Goal: Task Accomplishment & Management: Use online tool/utility

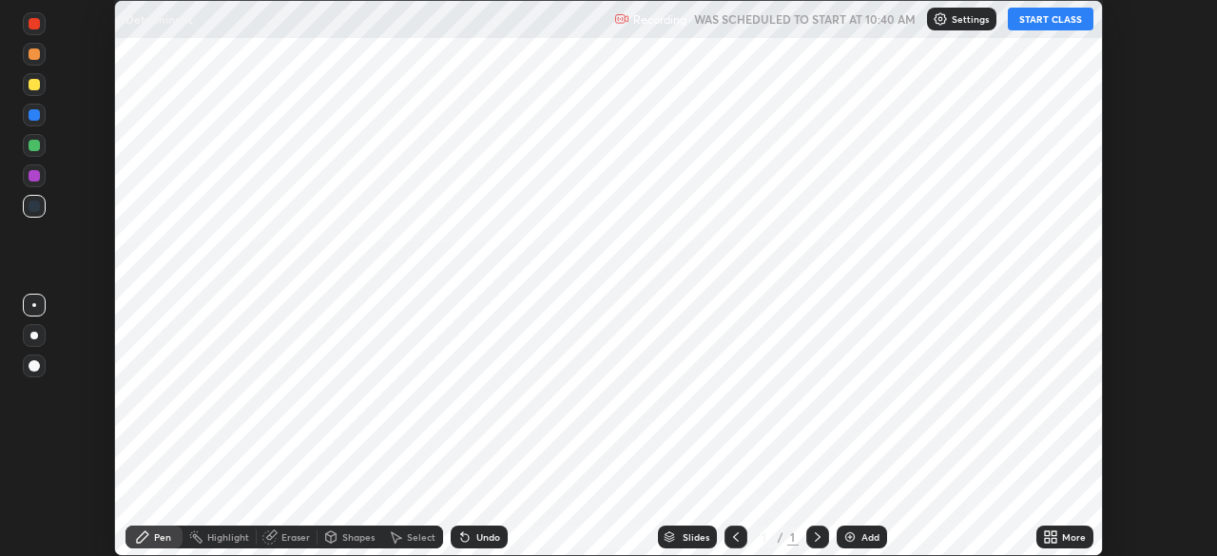
scroll to position [556, 1216]
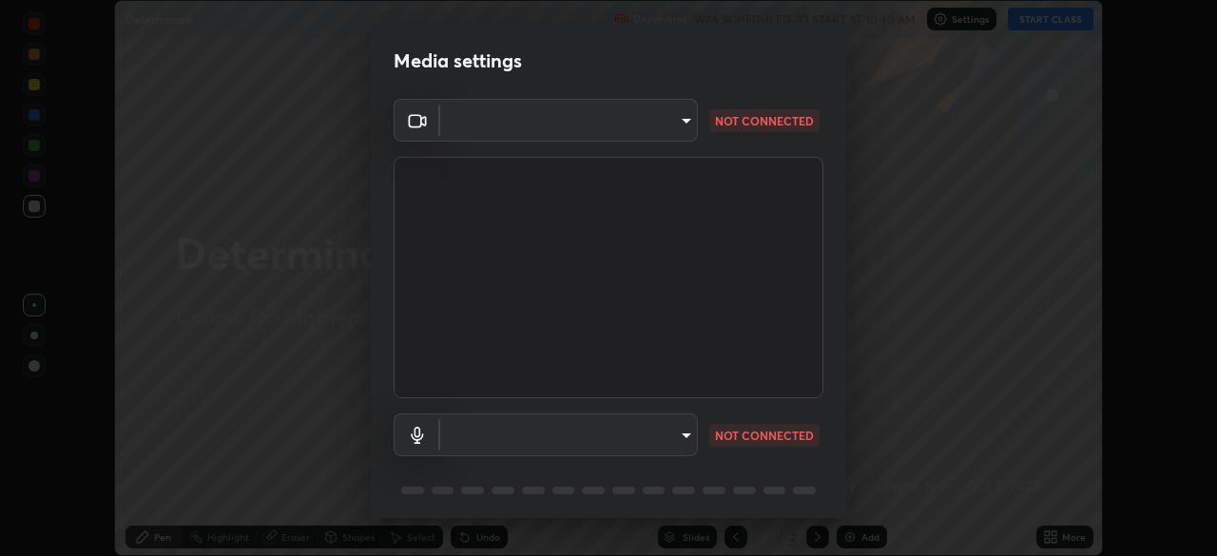
type input "fd1e0e9fb6796a04ad4a99ead98f311cbd7020853df89eb6f401102021a4f159"
type input "communications"
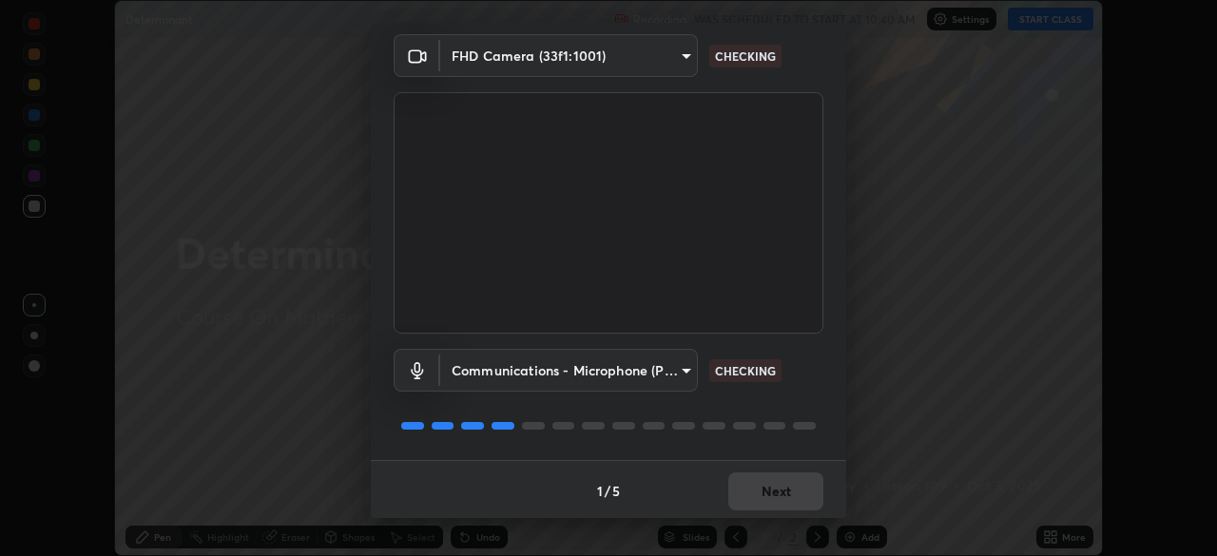
scroll to position [67, 0]
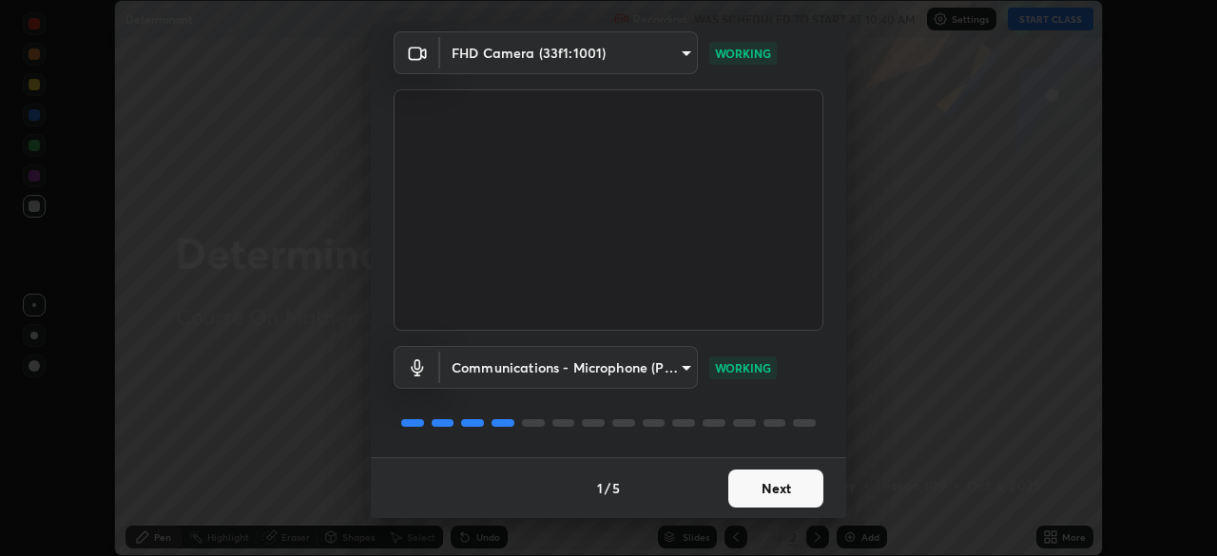
click at [768, 494] on button "Next" at bounding box center [775, 489] width 95 height 38
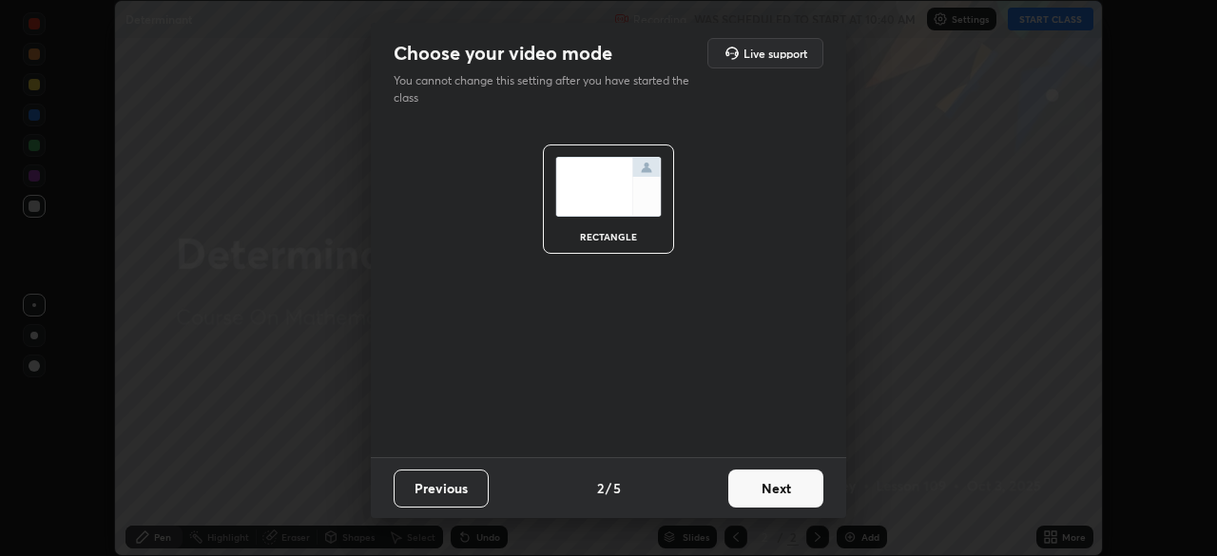
scroll to position [0, 0]
click at [765, 489] on button "Next" at bounding box center [775, 489] width 95 height 38
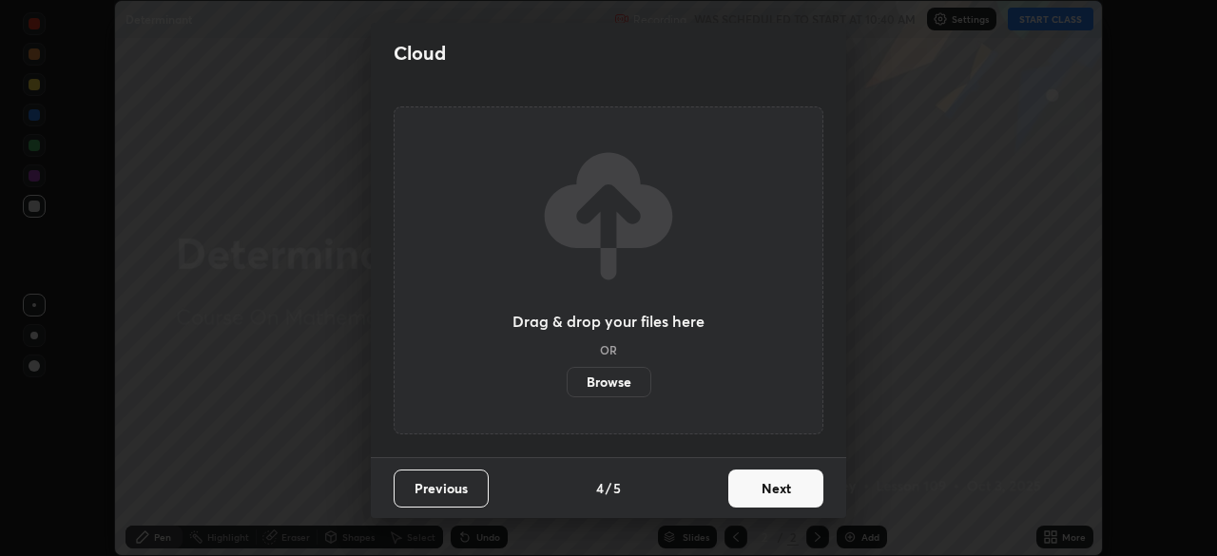
click at [770, 483] on button "Next" at bounding box center [775, 489] width 95 height 38
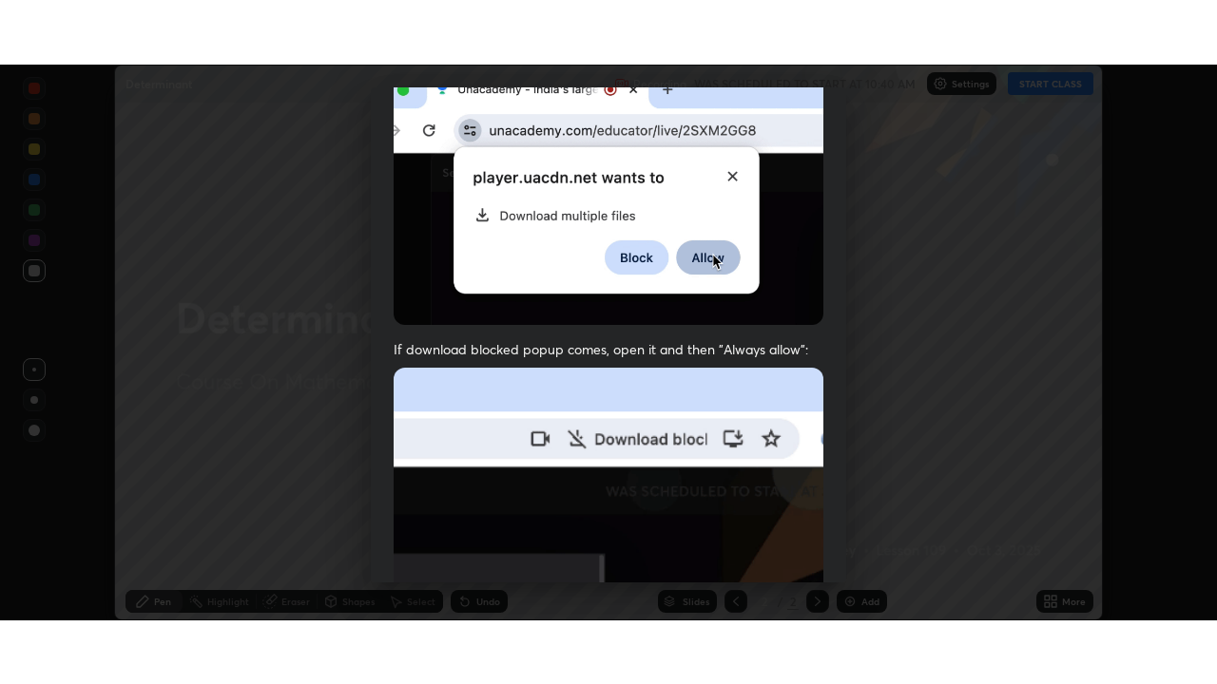
scroll to position [455, 0]
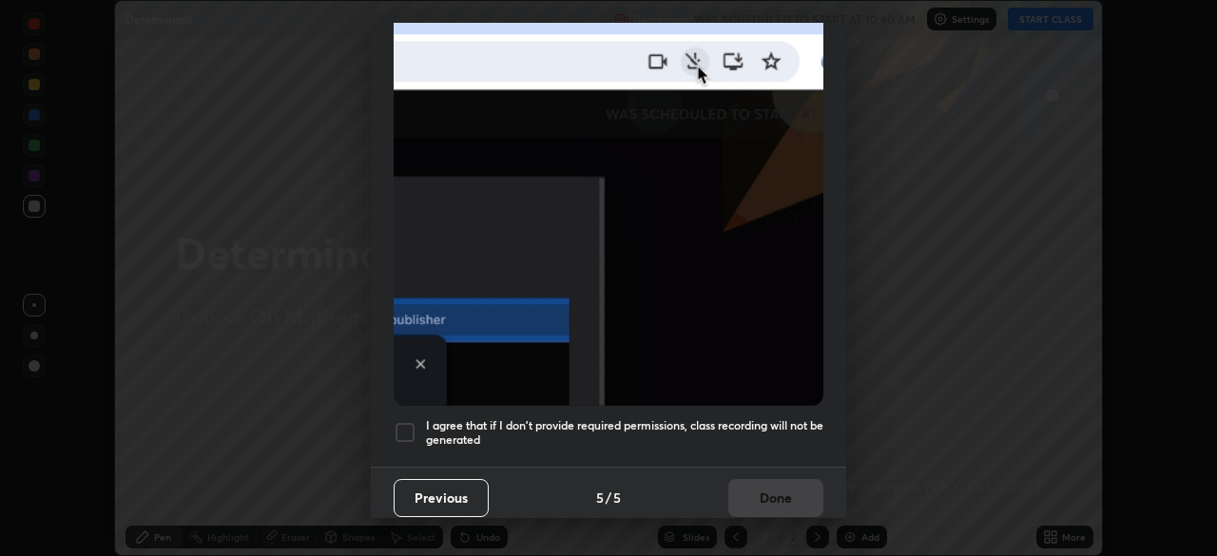
click at [403, 428] on div at bounding box center [405, 432] width 23 height 23
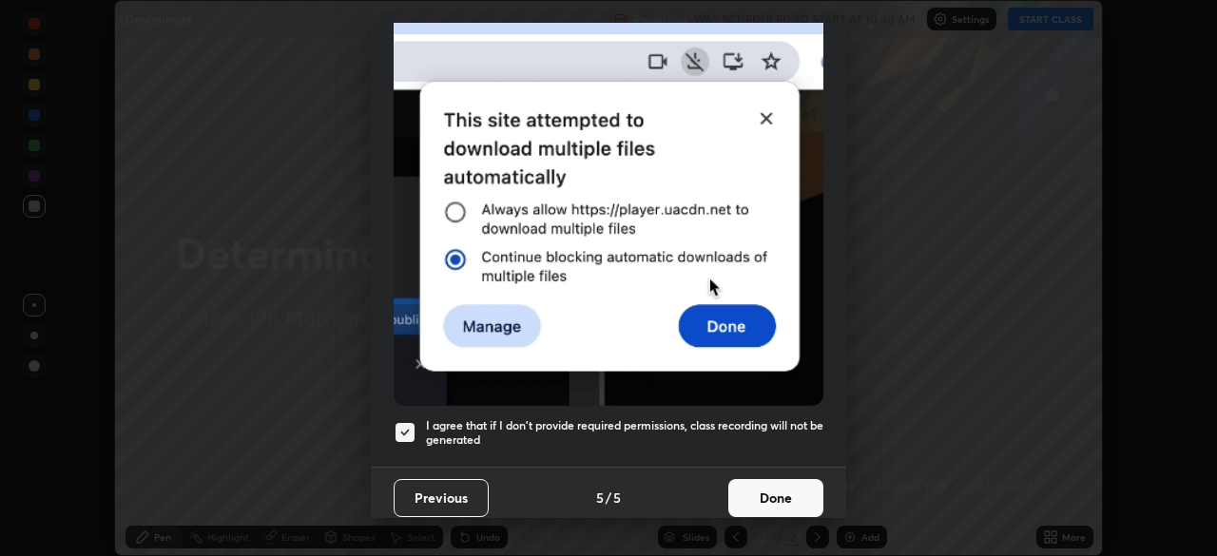
click at [764, 487] on button "Done" at bounding box center [775, 498] width 95 height 38
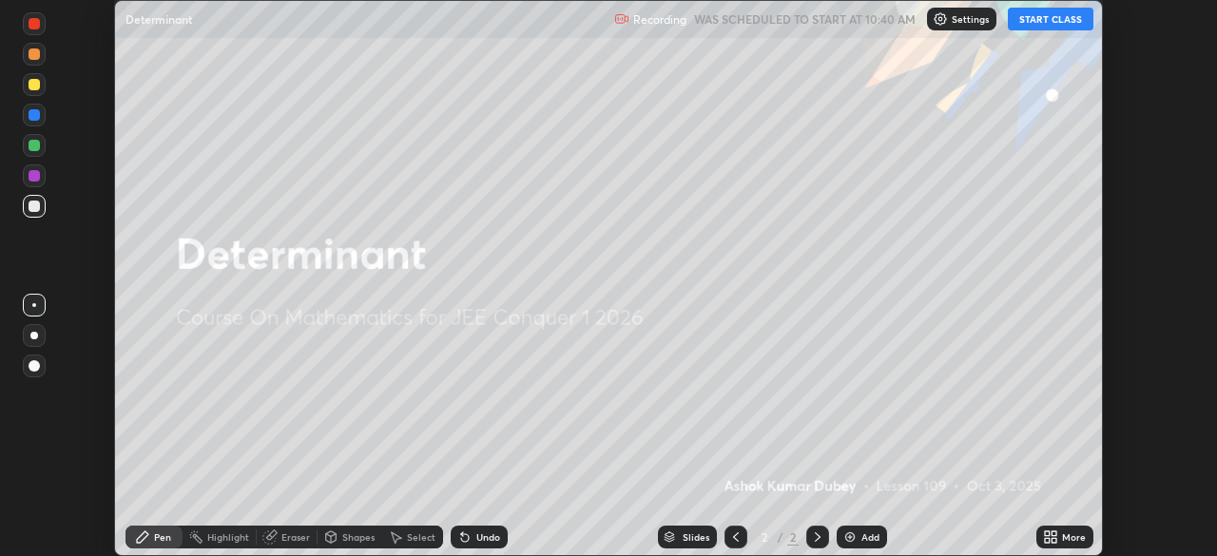
click at [1037, 23] on button "START CLASS" at bounding box center [1051, 19] width 86 height 23
click at [1078, 543] on div "More" at bounding box center [1064, 537] width 57 height 23
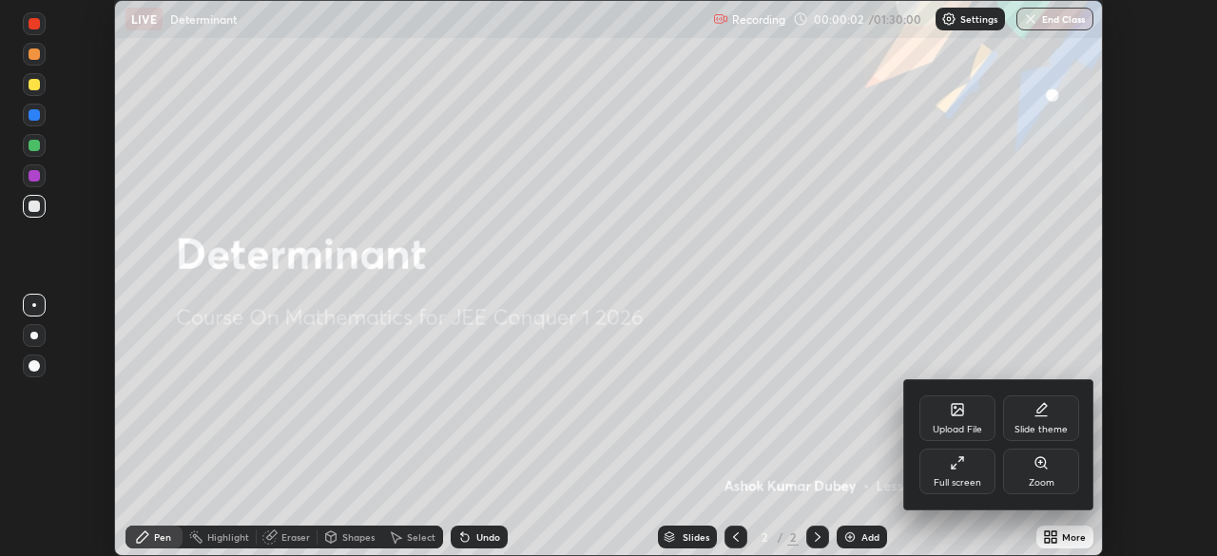
click at [949, 478] on div "Full screen" at bounding box center [957, 483] width 48 height 10
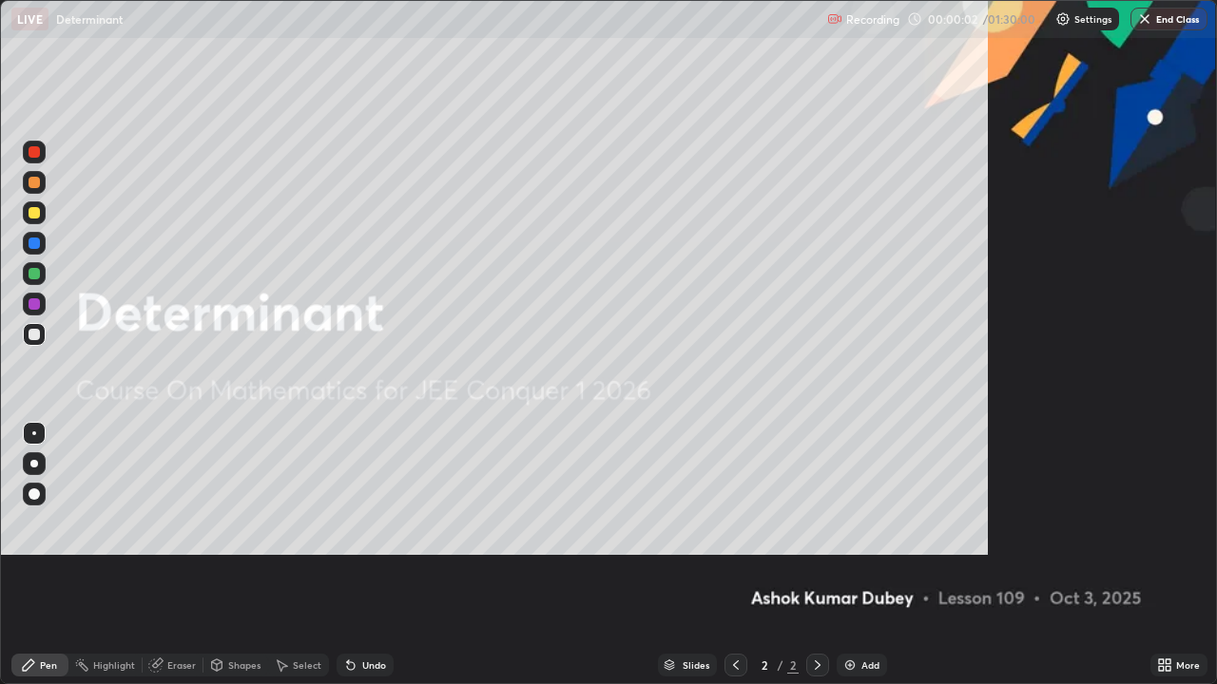
scroll to position [684, 1217]
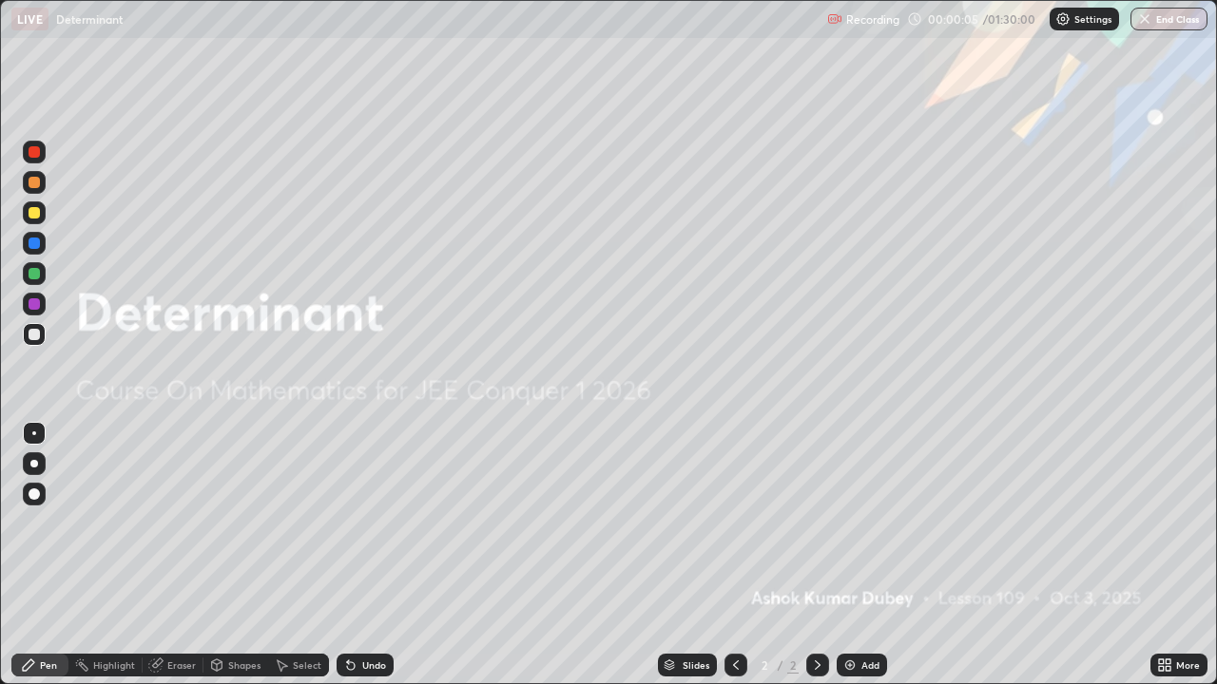
click at [816, 555] on icon at bounding box center [818, 666] width 6 height 10
click at [846, 555] on img at bounding box center [849, 665] width 15 height 15
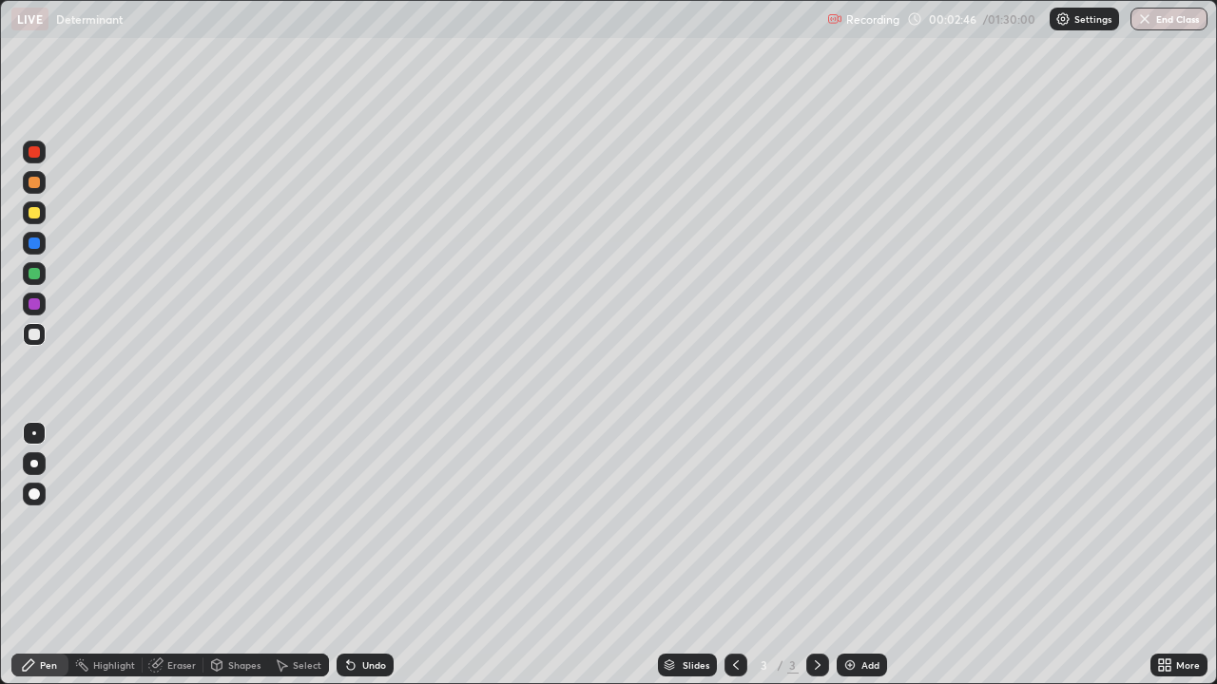
click at [184, 555] on div "Eraser" at bounding box center [173, 665] width 61 height 23
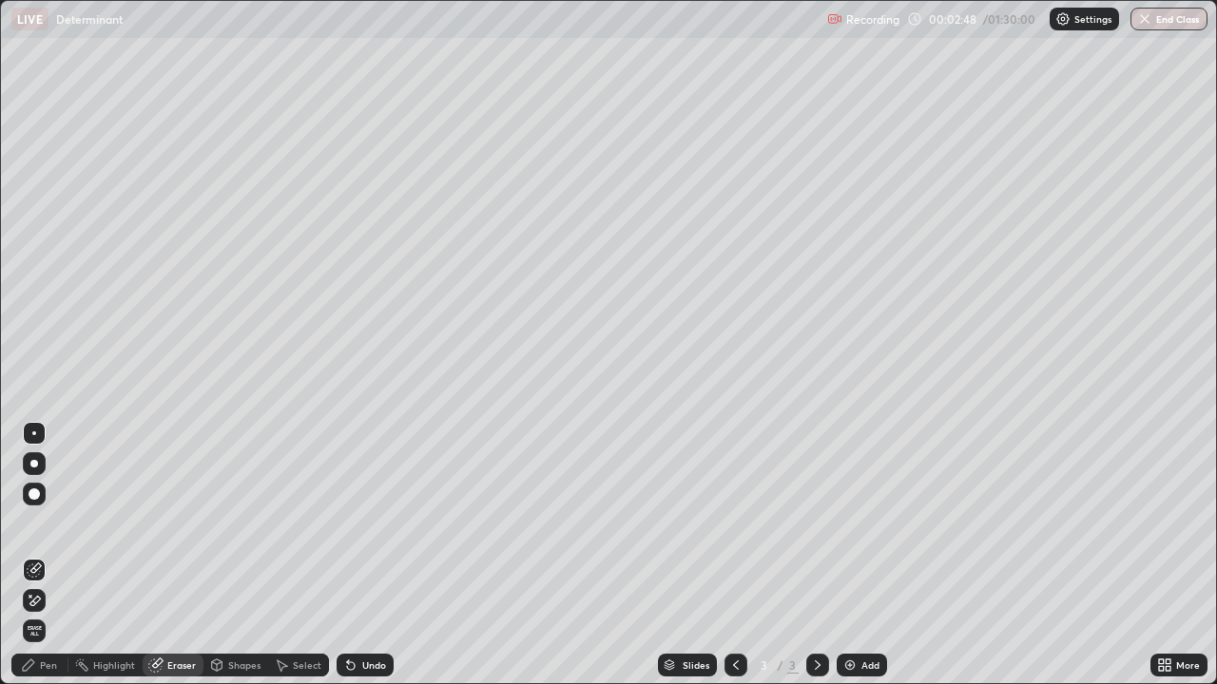
click at [49, 555] on div "Pen" at bounding box center [39, 665] width 57 height 23
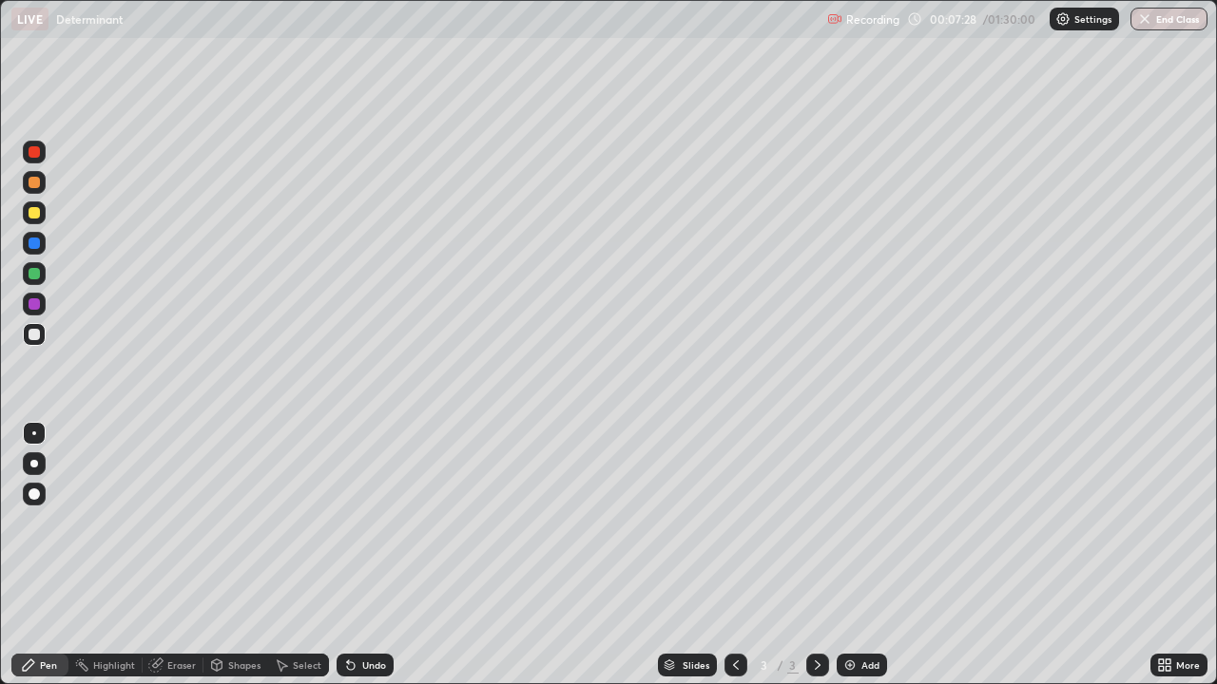
click at [182, 555] on div "Eraser" at bounding box center [181, 666] width 29 height 10
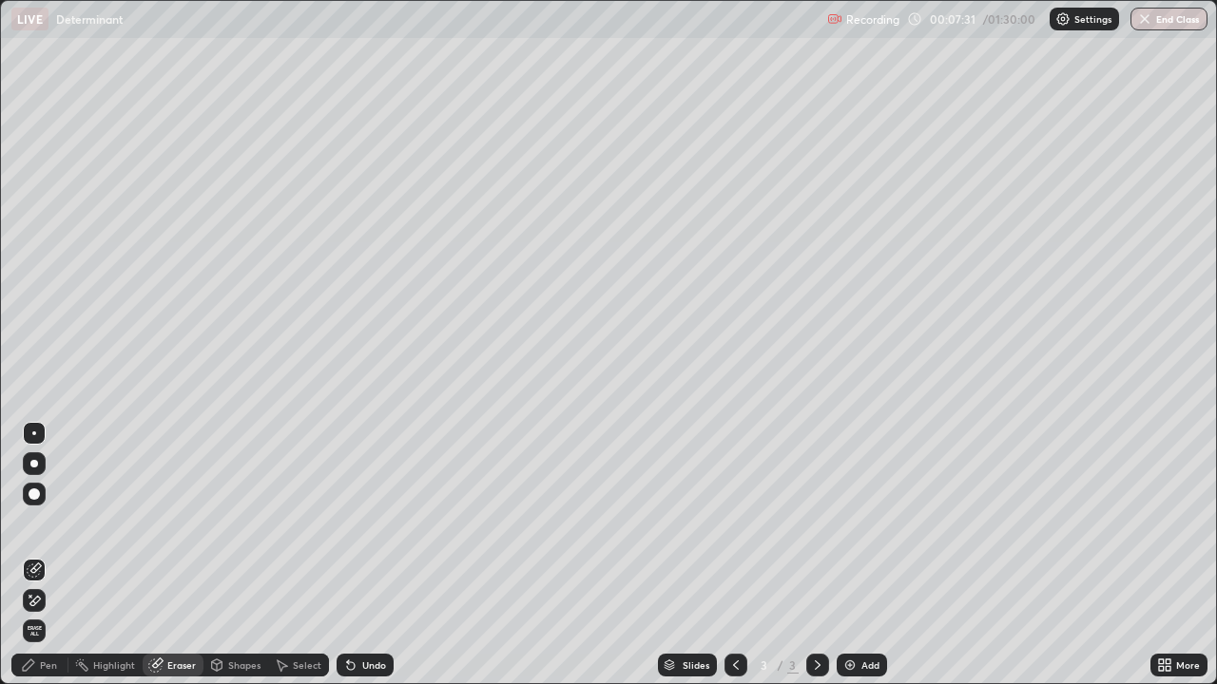
click at [50, 555] on div "Pen" at bounding box center [39, 665] width 57 height 23
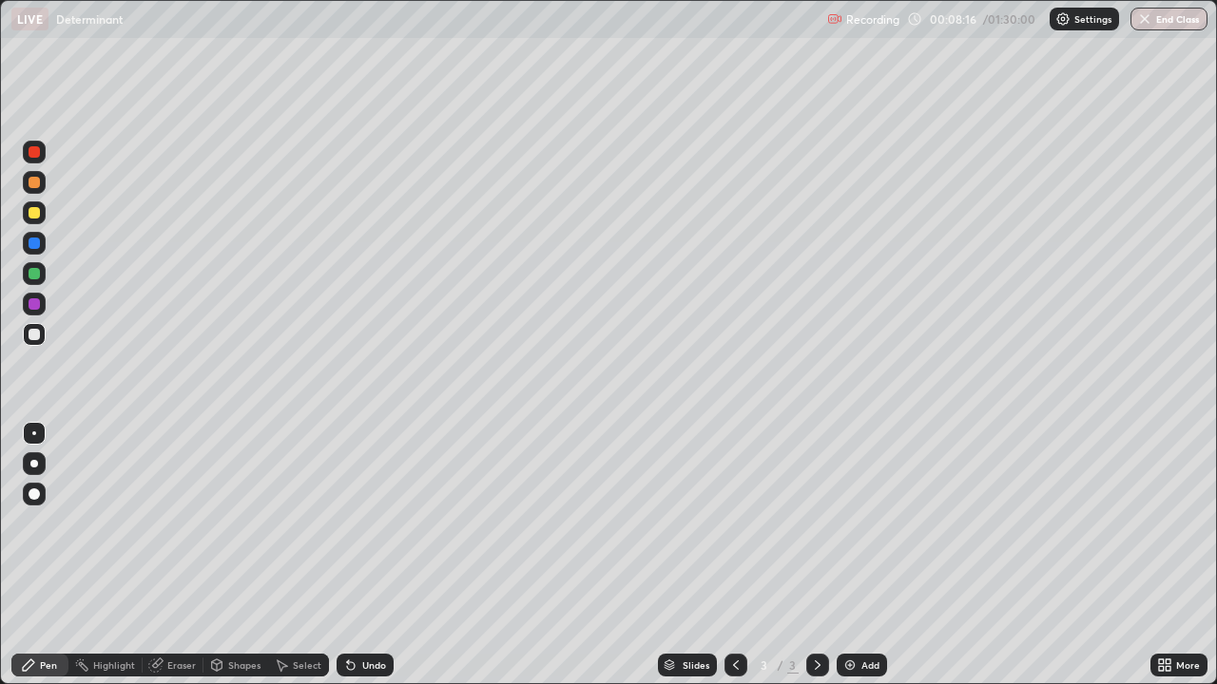
click at [185, 555] on div "Eraser" at bounding box center [181, 666] width 29 height 10
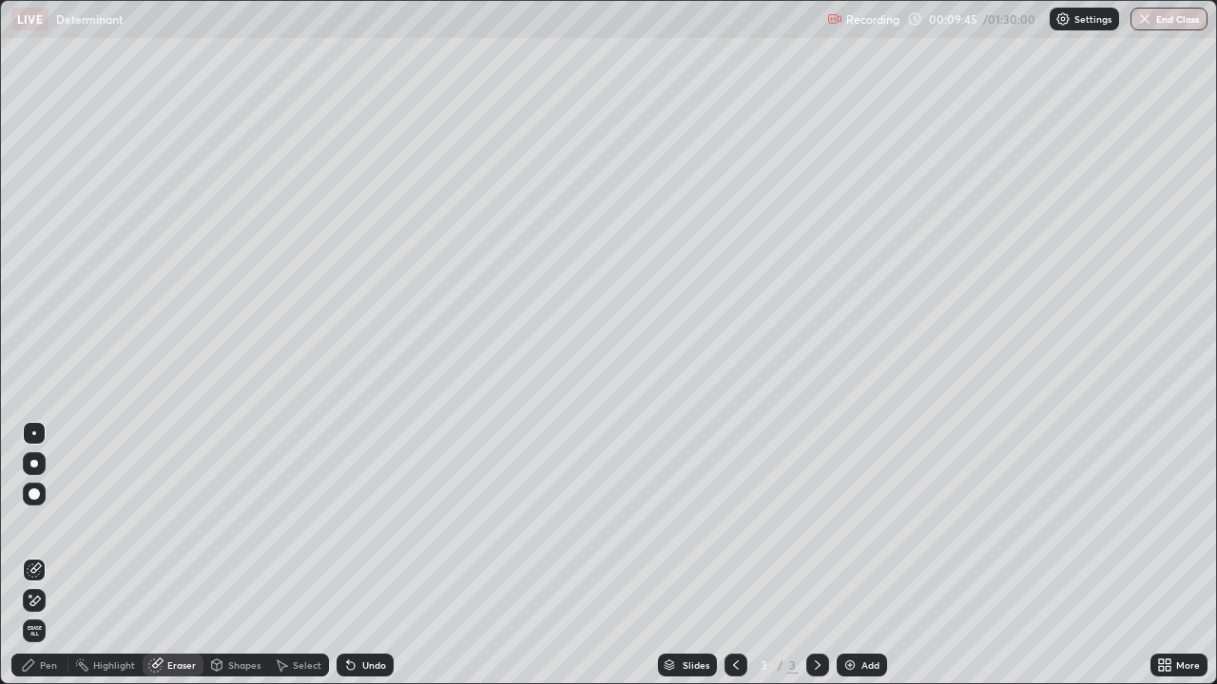
click at [184, 555] on div "Eraser" at bounding box center [181, 666] width 29 height 10
click at [47, 555] on div "Pen" at bounding box center [48, 666] width 17 height 10
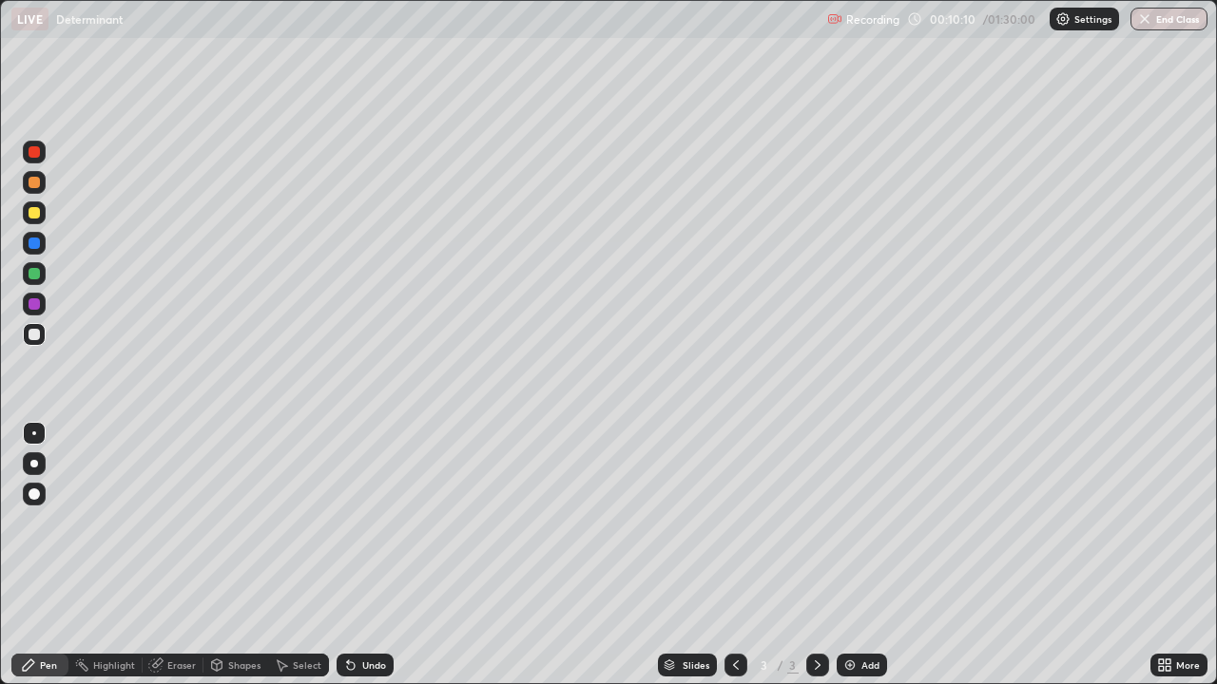
click at [180, 555] on div "Eraser" at bounding box center [181, 666] width 29 height 10
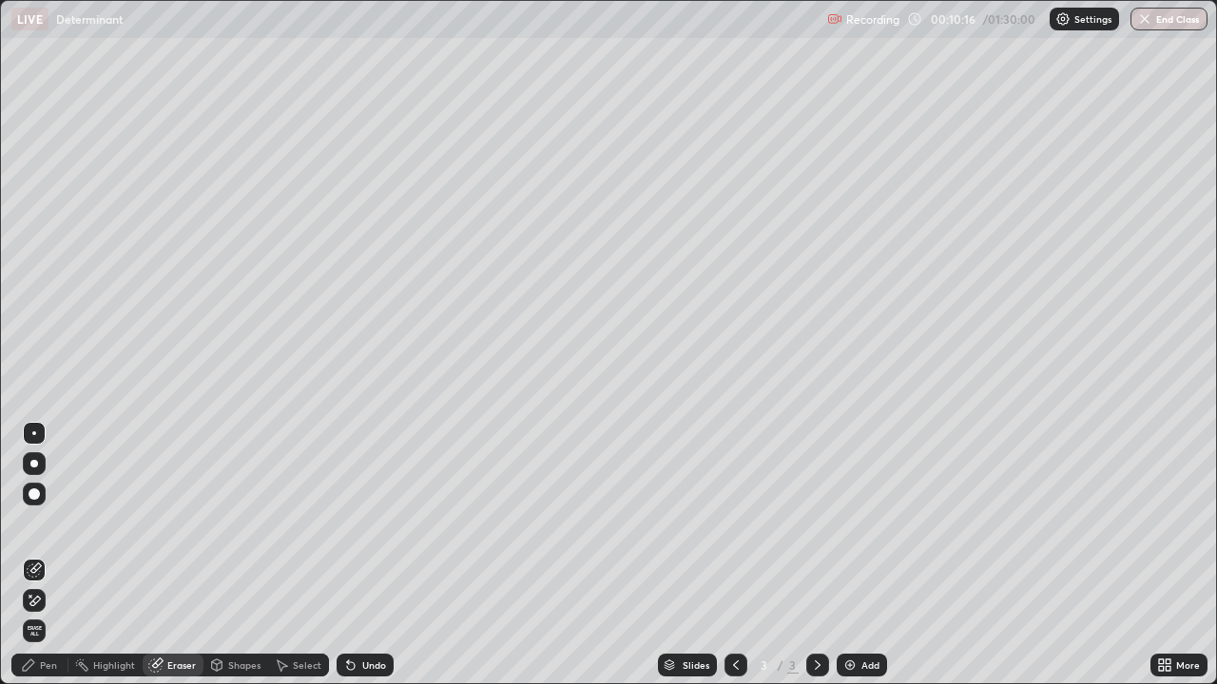
click at [61, 555] on div "Pen" at bounding box center [39, 665] width 57 height 23
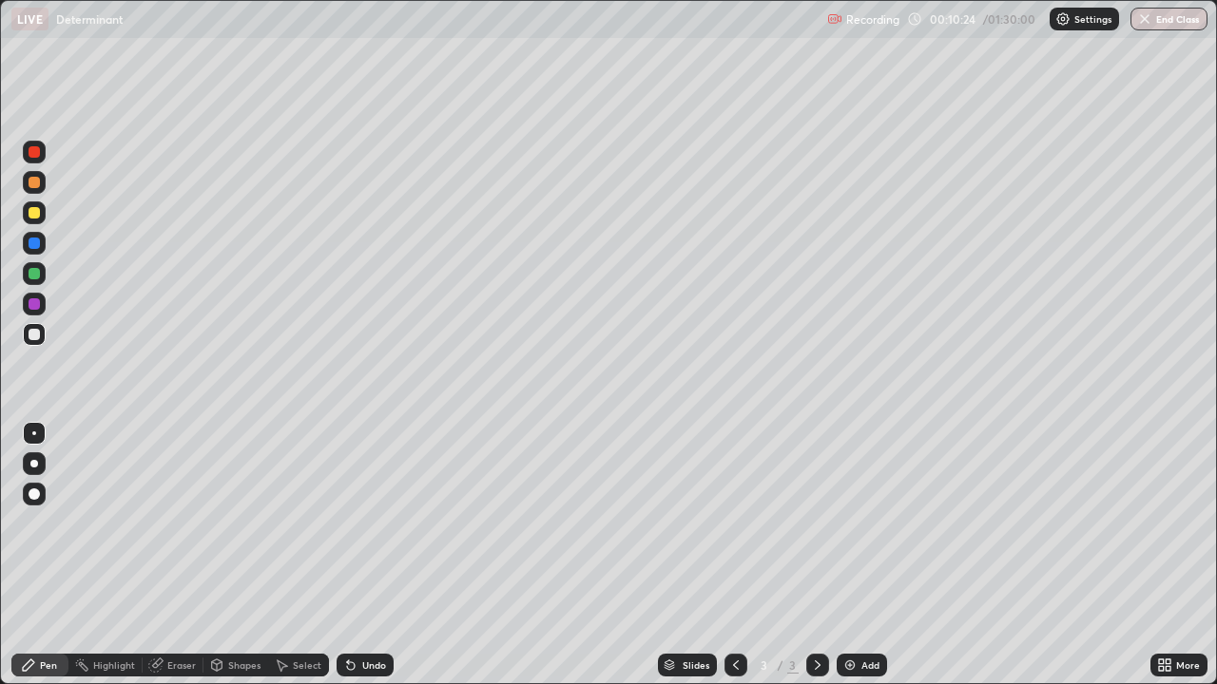
click at [178, 555] on div "Eraser" at bounding box center [181, 666] width 29 height 10
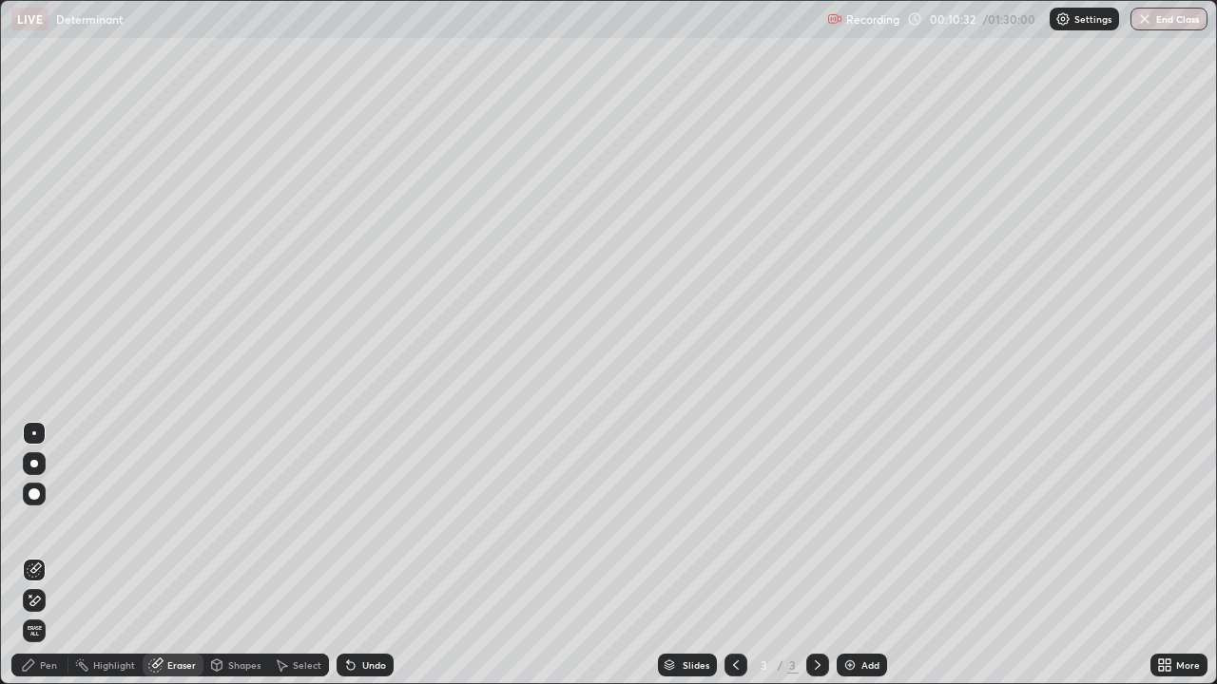
click at [46, 555] on div "Pen" at bounding box center [48, 666] width 17 height 10
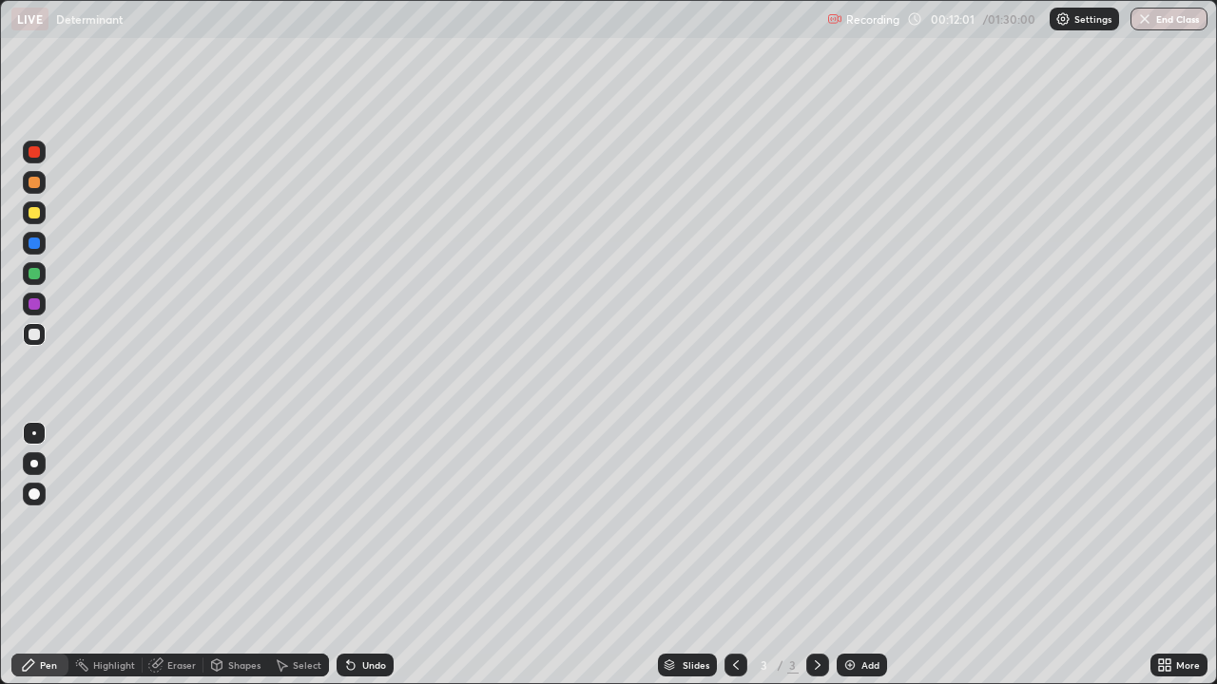
click at [816, 555] on icon at bounding box center [817, 665] width 15 height 15
click at [843, 555] on img at bounding box center [849, 665] width 15 height 15
click at [734, 555] on icon at bounding box center [735, 665] width 15 height 15
click at [815, 555] on div at bounding box center [817, 665] width 23 height 23
click at [733, 555] on icon at bounding box center [735, 665] width 15 height 15
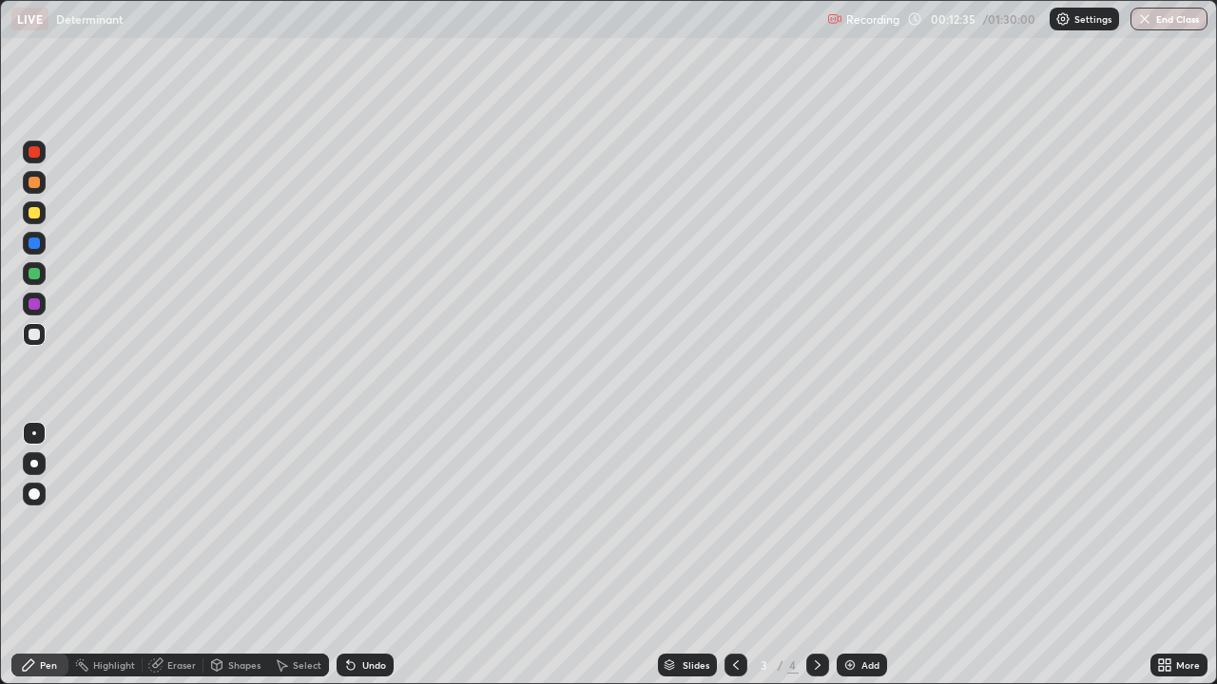
click at [817, 555] on div at bounding box center [817, 665] width 23 height 23
click at [813, 555] on icon at bounding box center [817, 665] width 15 height 15
click at [848, 555] on img at bounding box center [849, 665] width 15 height 15
click at [181, 555] on div "Eraser" at bounding box center [181, 666] width 29 height 10
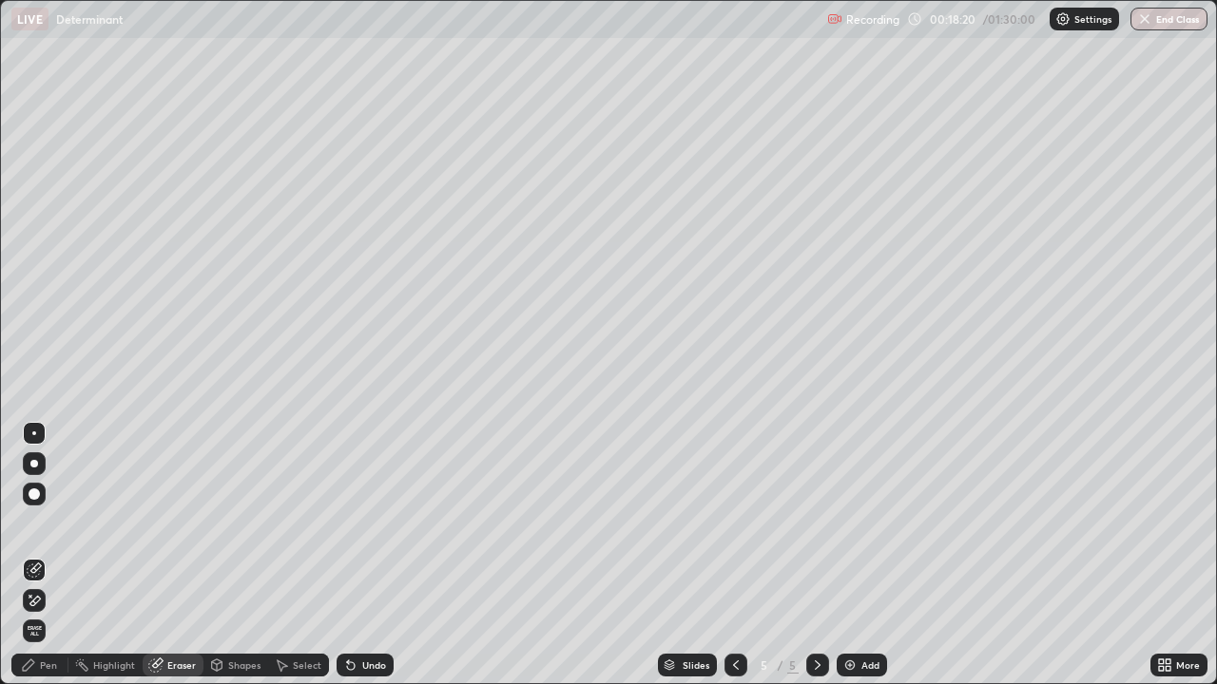
click at [52, 555] on div "Pen" at bounding box center [48, 666] width 17 height 10
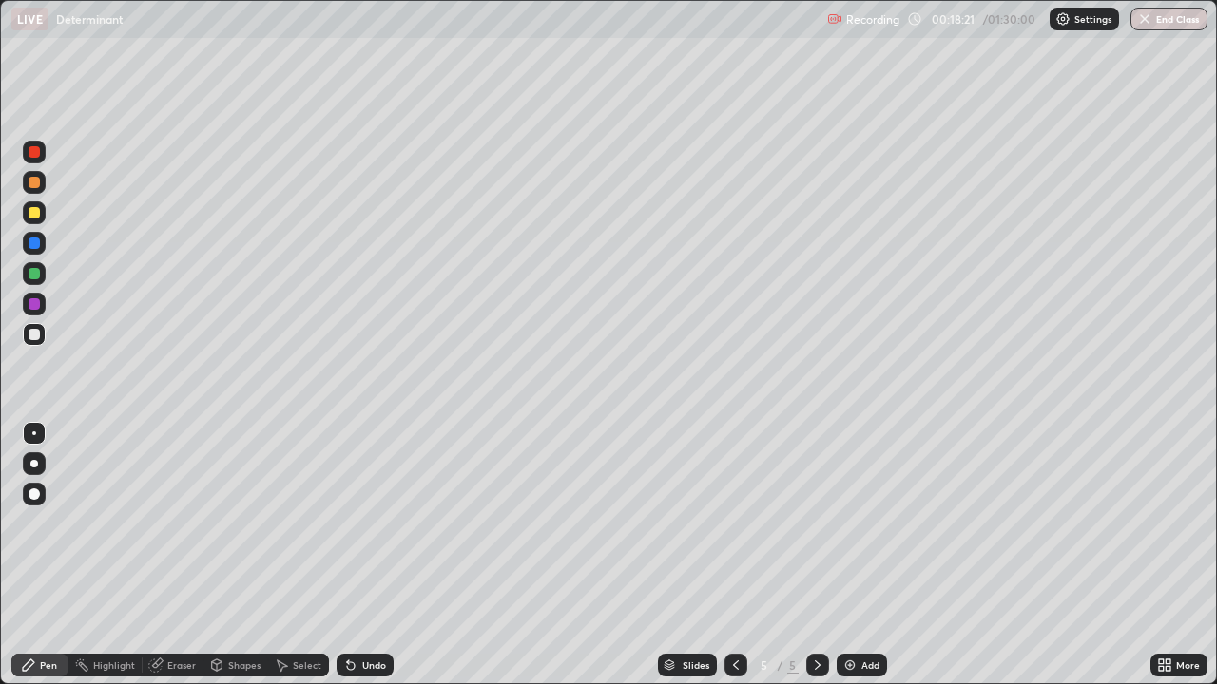
click at [48, 555] on div "Pen" at bounding box center [48, 666] width 17 height 10
click at [816, 555] on icon at bounding box center [817, 665] width 15 height 15
click at [849, 555] on img at bounding box center [849, 665] width 15 height 15
click at [180, 555] on div "Eraser" at bounding box center [181, 666] width 29 height 10
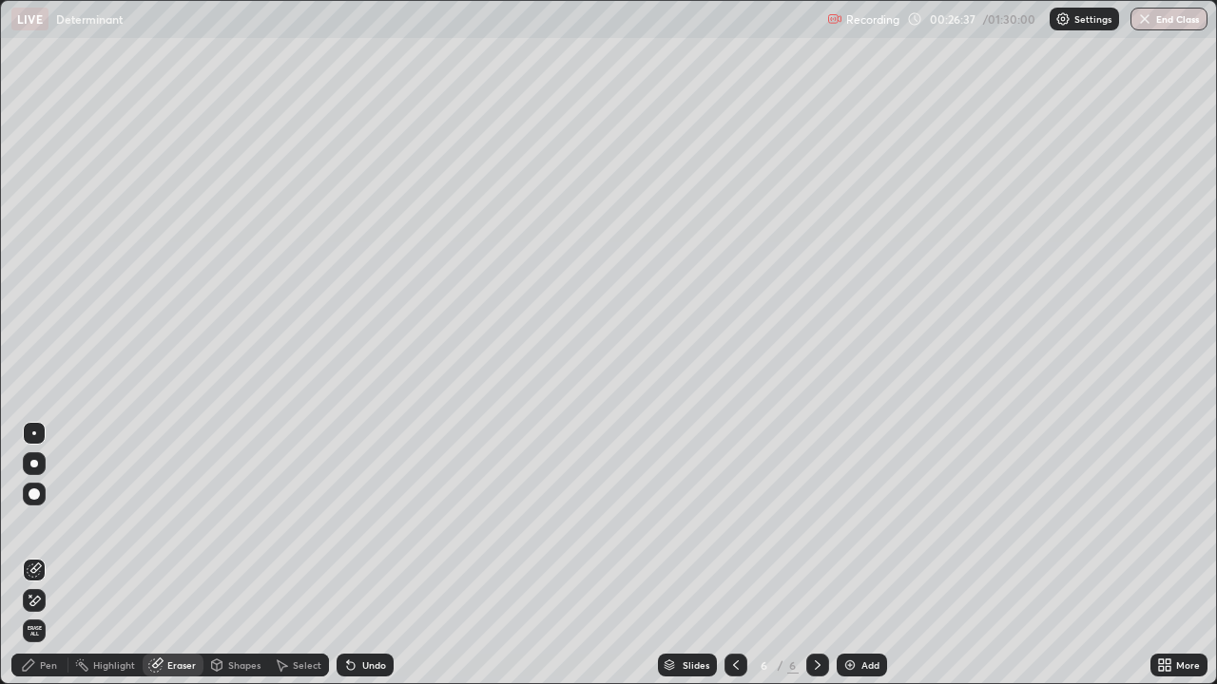
click at [46, 555] on div "Pen" at bounding box center [48, 666] width 17 height 10
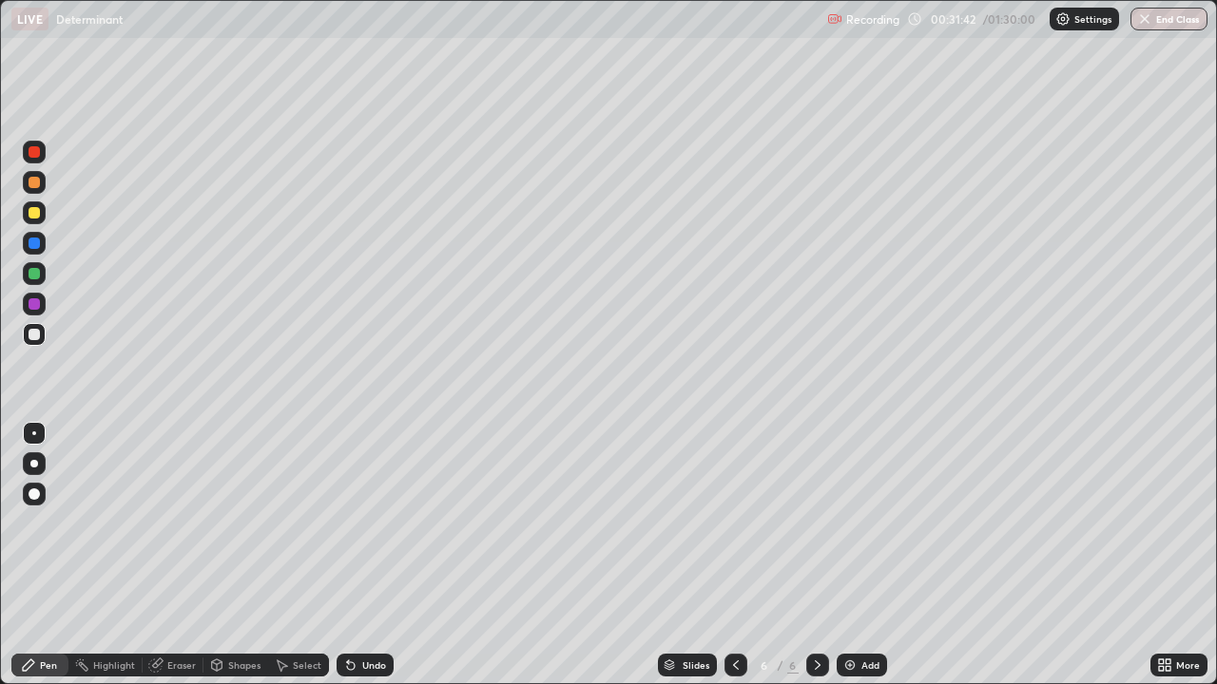
click at [812, 555] on icon at bounding box center [817, 665] width 15 height 15
click at [844, 555] on img at bounding box center [849, 665] width 15 height 15
click at [739, 555] on icon at bounding box center [735, 665] width 15 height 15
click at [816, 555] on icon at bounding box center [817, 665] width 15 height 15
click at [731, 555] on icon at bounding box center [735, 665] width 15 height 15
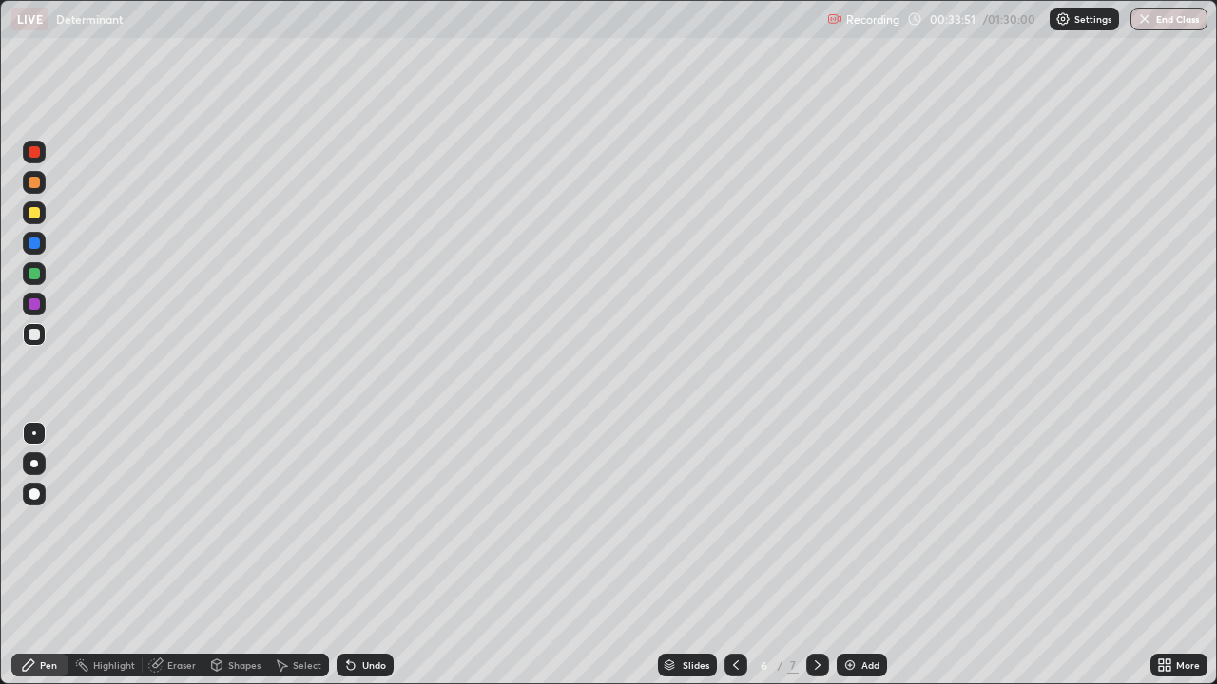
click at [817, 555] on icon at bounding box center [817, 665] width 15 height 15
click at [814, 555] on icon at bounding box center [817, 665] width 15 height 15
click at [849, 555] on img at bounding box center [849, 665] width 15 height 15
click at [177, 555] on div "Eraser" at bounding box center [181, 666] width 29 height 10
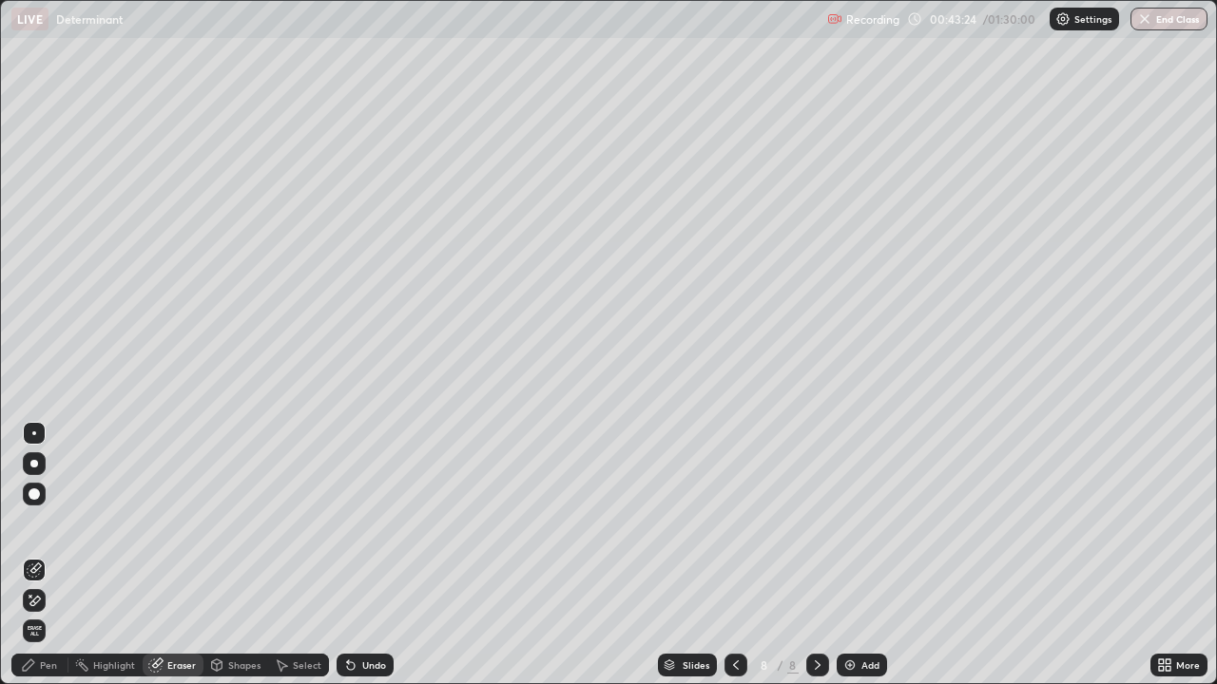
click at [42, 555] on div "Pen" at bounding box center [48, 666] width 17 height 10
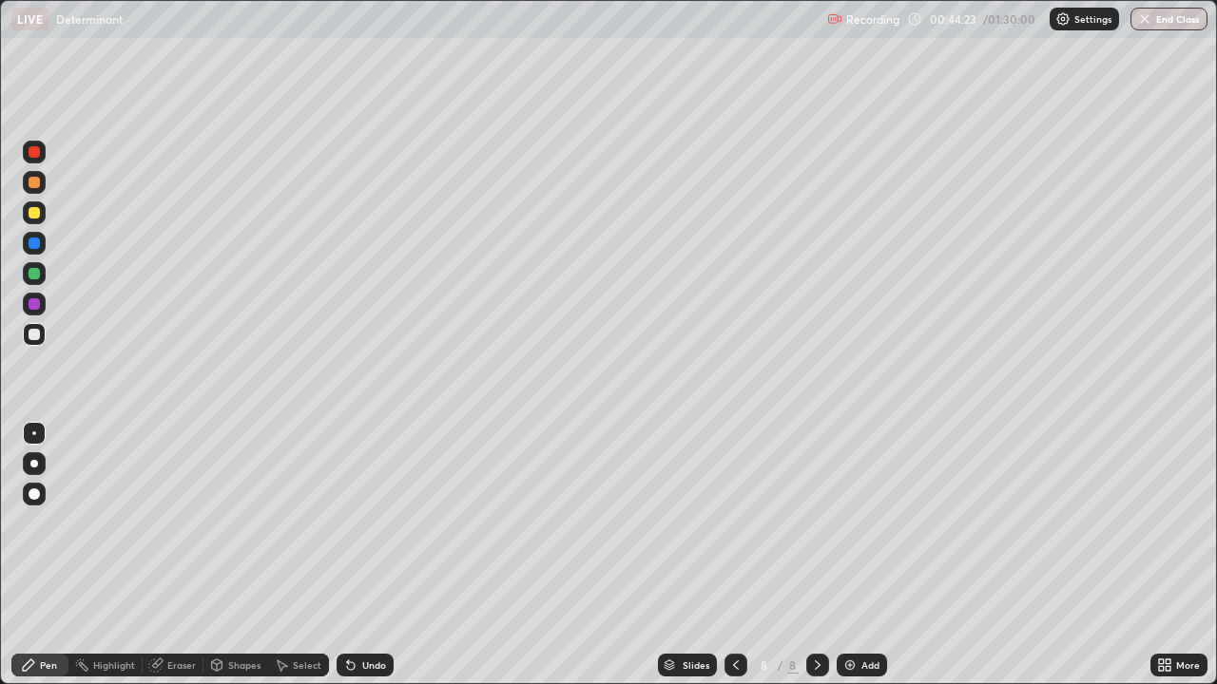
click at [817, 555] on icon at bounding box center [817, 665] width 15 height 15
click at [847, 555] on img at bounding box center [849, 665] width 15 height 15
click at [738, 555] on div at bounding box center [735, 665] width 23 height 23
click at [816, 555] on icon at bounding box center [817, 665] width 15 height 15
click at [175, 555] on div "Eraser" at bounding box center [181, 666] width 29 height 10
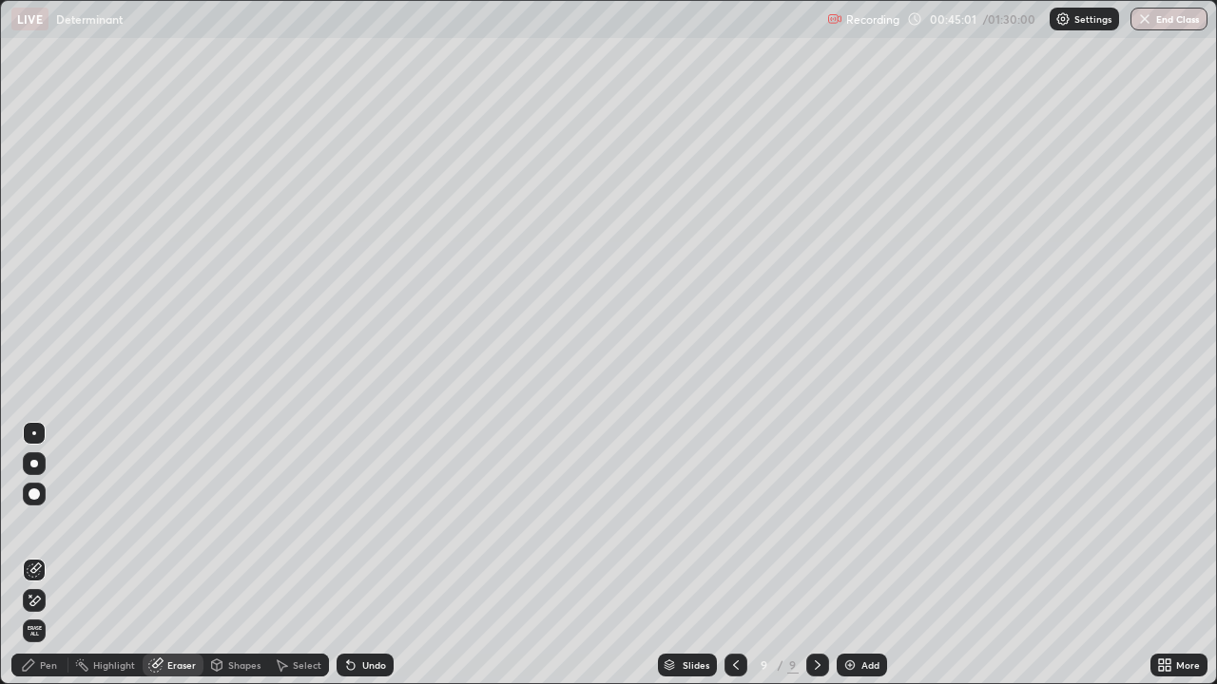
click at [45, 555] on div "Pen" at bounding box center [48, 666] width 17 height 10
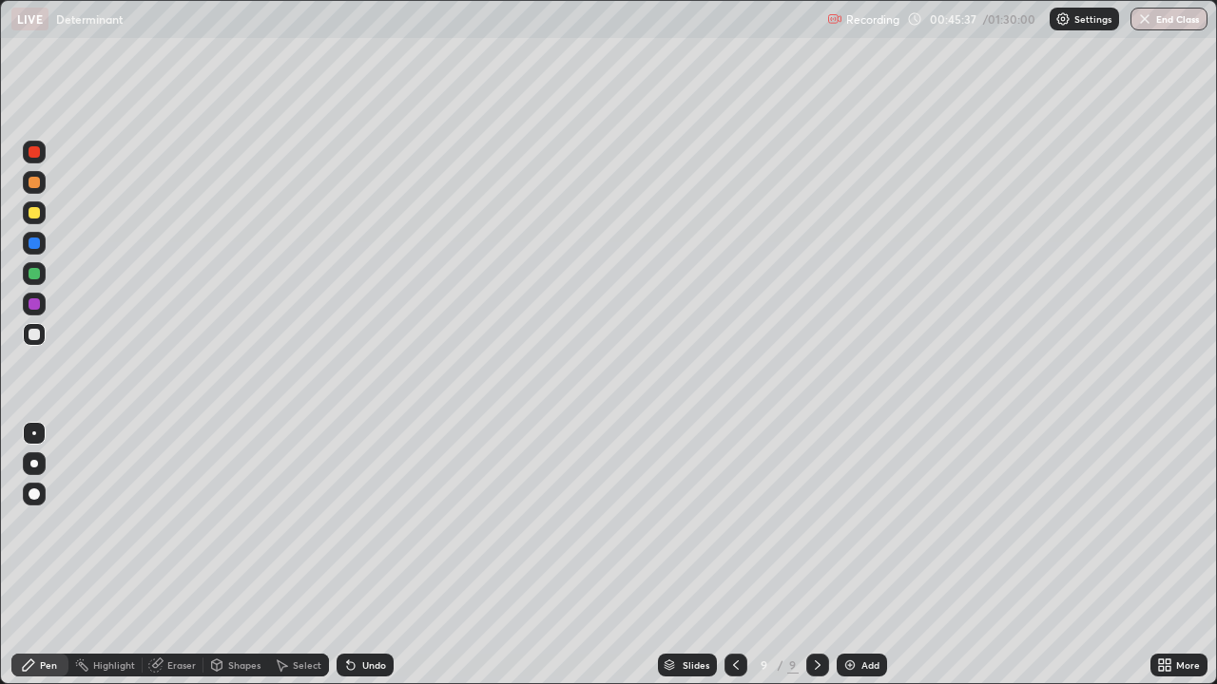
click at [733, 555] on icon at bounding box center [736, 666] width 6 height 10
click at [734, 555] on icon at bounding box center [735, 665] width 15 height 15
click at [811, 555] on icon at bounding box center [817, 665] width 15 height 15
click at [816, 555] on icon at bounding box center [817, 665] width 15 height 15
click at [734, 555] on icon at bounding box center [735, 665] width 15 height 15
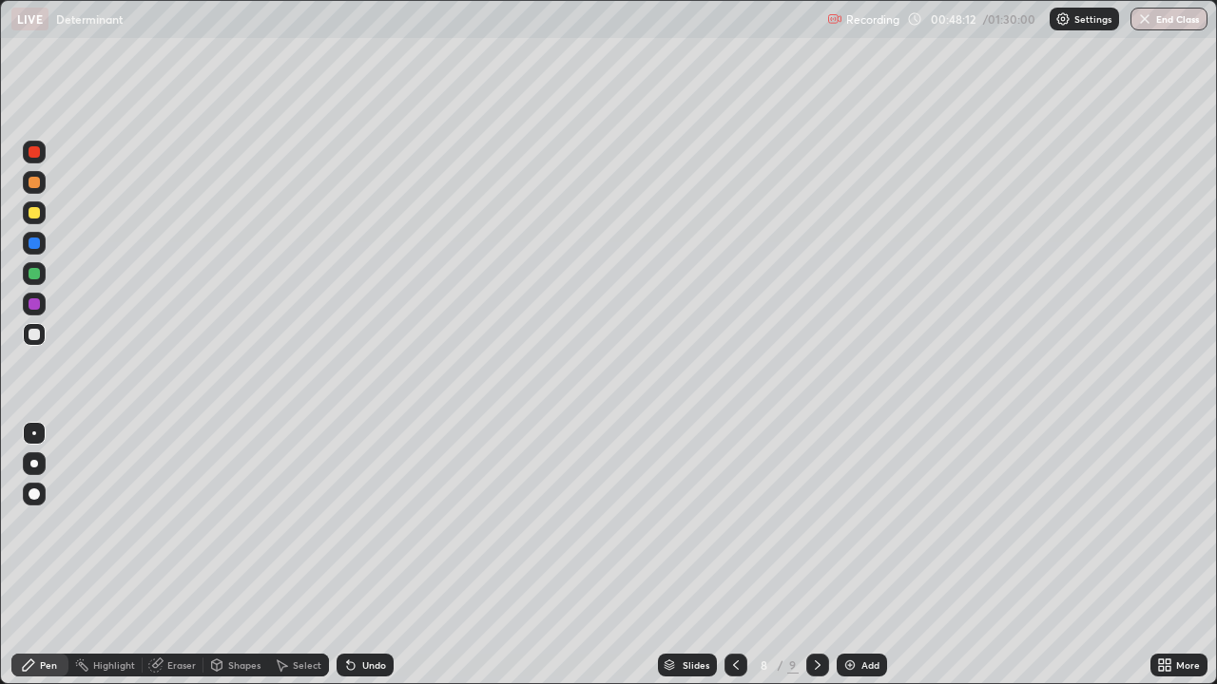
click at [816, 555] on icon at bounding box center [817, 665] width 15 height 15
click at [849, 555] on img at bounding box center [849, 665] width 15 height 15
click at [816, 555] on icon at bounding box center [818, 666] width 6 height 10
click at [846, 555] on img at bounding box center [849, 665] width 15 height 15
click at [806, 555] on div at bounding box center [817, 665] width 23 height 38
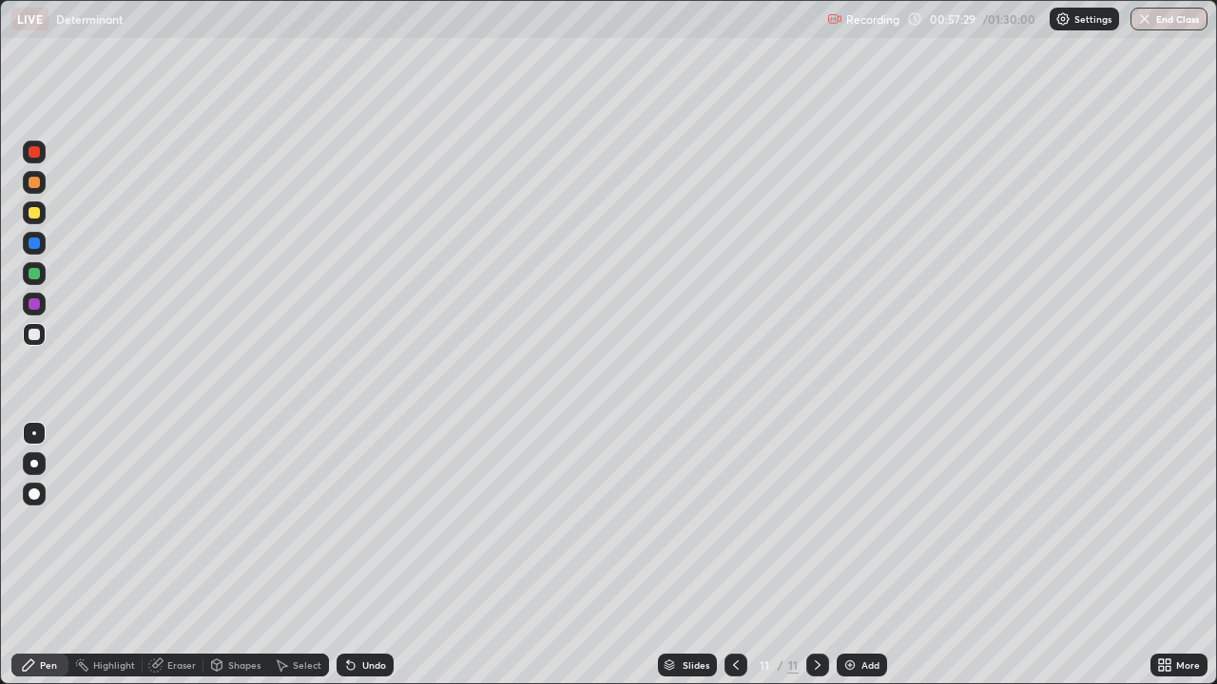
click at [849, 555] on img at bounding box center [849, 665] width 15 height 15
click at [811, 555] on div at bounding box center [817, 665] width 23 height 23
click at [816, 555] on icon at bounding box center [817, 665] width 15 height 15
click at [850, 555] on img at bounding box center [849, 665] width 15 height 15
click at [740, 555] on div at bounding box center [735, 665] width 23 height 23
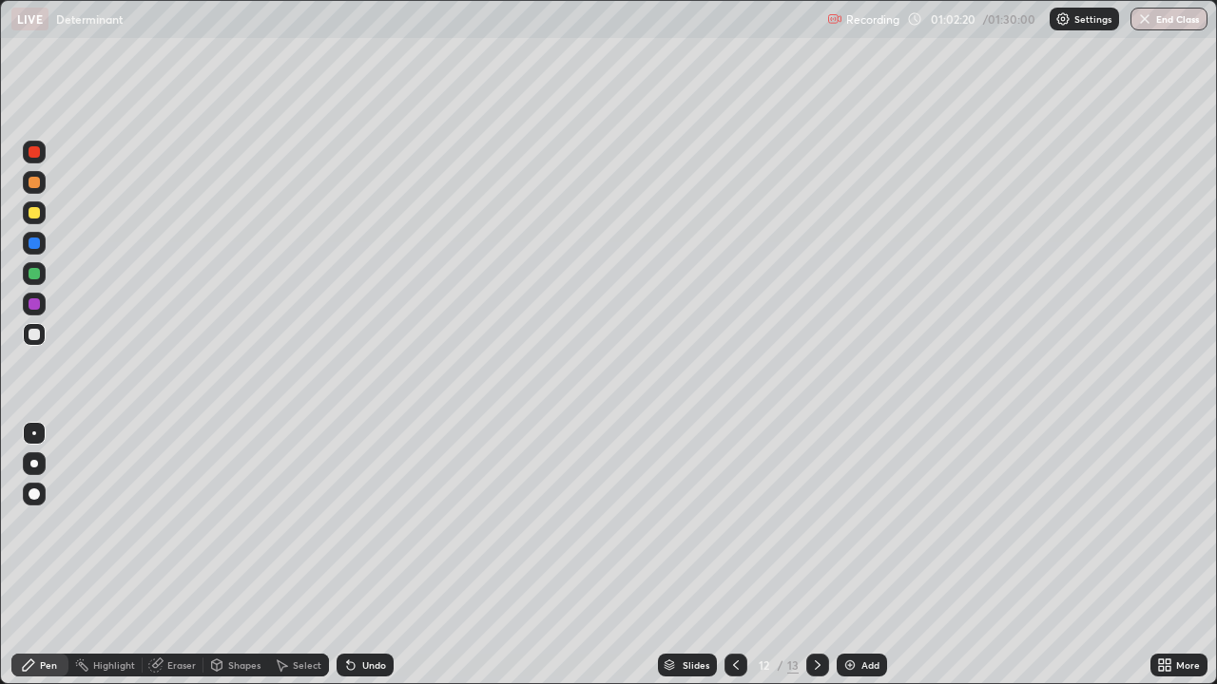
click at [819, 555] on icon at bounding box center [817, 665] width 15 height 15
click at [737, 555] on icon at bounding box center [735, 665] width 15 height 15
click at [816, 555] on icon at bounding box center [817, 665] width 15 height 15
click at [734, 555] on icon at bounding box center [735, 665] width 15 height 15
click at [817, 555] on icon at bounding box center [817, 665] width 15 height 15
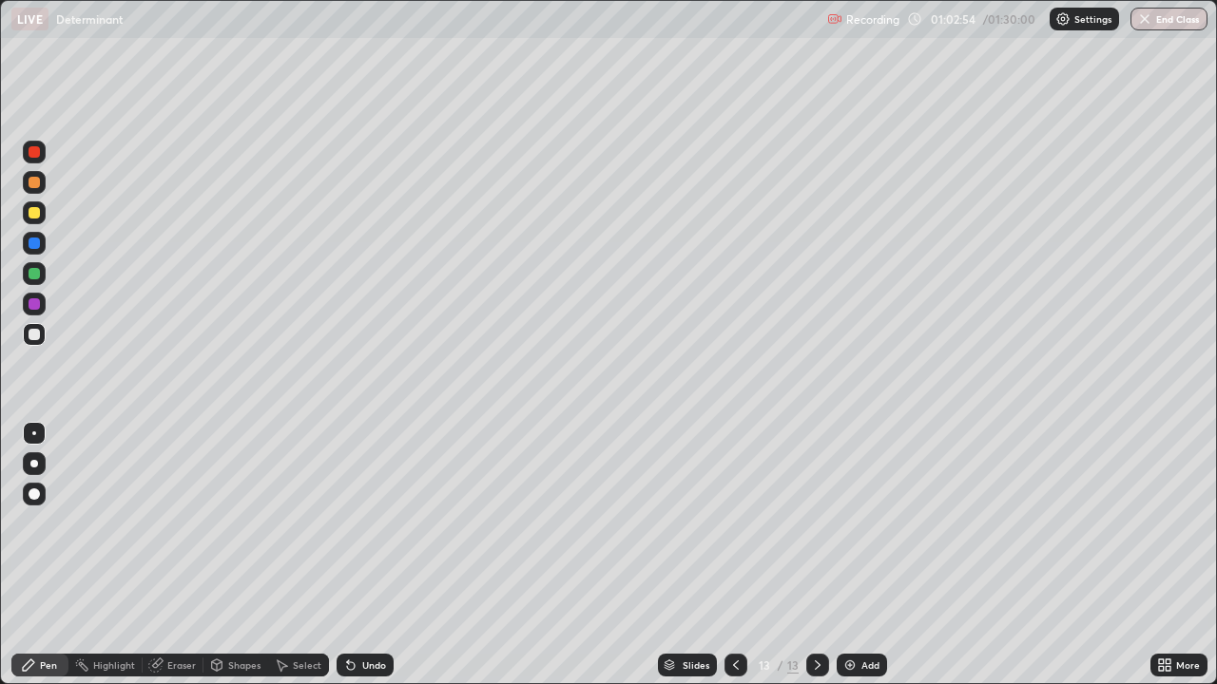
click at [734, 555] on icon at bounding box center [735, 665] width 15 height 15
click at [816, 555] on icon at bounding box center [817, 665] width 15 height 15
click at [734, 555] on icon at bounding box center [735, 665] width 15 height 15
click at [816, 555] on icon at bounding box center [817, 665] width 15 height 15
click at [731, 555] on icon at bounding box center [735, 665] width 15 height 15
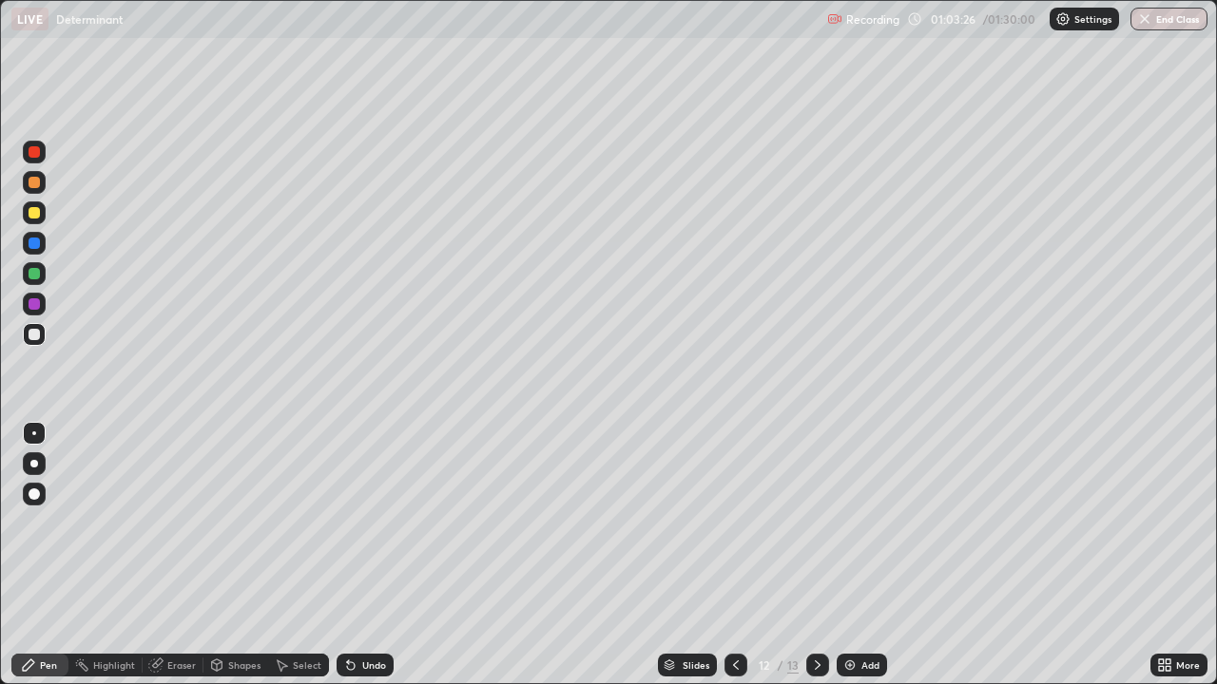
click at [810, 555] on icon at bounding box center [817, 665] width 15 height 15
click at [734, 555] on icon at bounding box center [735, 665] width 15 height 15
click at [816, 555] on icon at bounding box center [817, 665] width 15 height 15
click at [725, 555] on div at bounding box center [735, 665] width 23 height 23
click at [810, 555] on div at bounding box center [817, 665] width 23 height 23
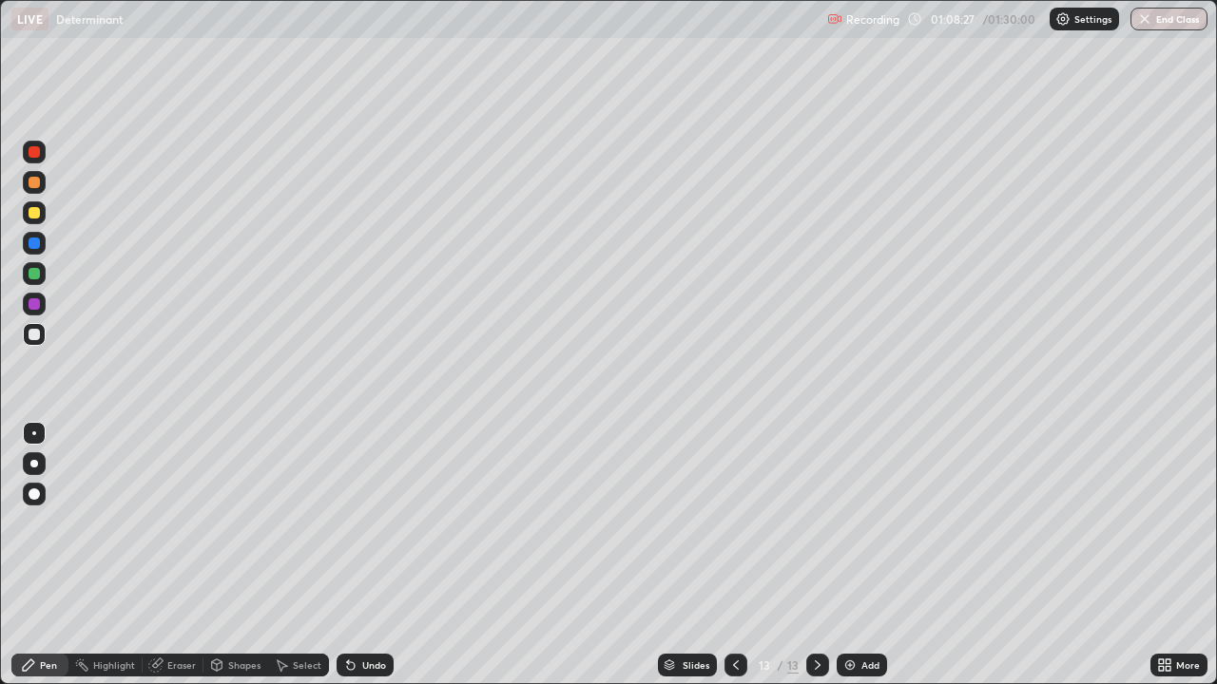
click at [735, 555] on icon at bounding box center [736, 666] width 6 height 10
click at [816, 555] on icon at bounding box center [817, 665] width 15 height 15
click at [731, 555] on icon at bounding box center [735, 665] width 15 height 15
click at [816, 555] on icon at bounding box center [817, 665] width 15 height 15
click at [733, 555] on icon at bounding box center [736, 666] width 6 height 10
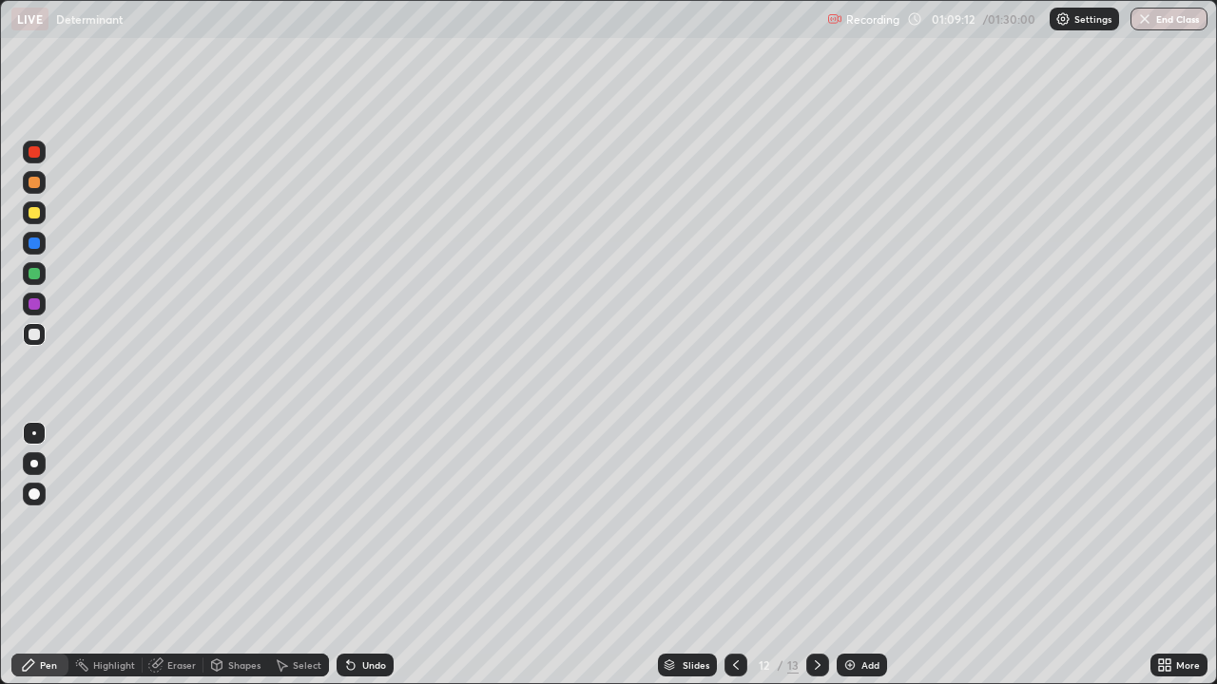
click at [732, 555] on div at bounding box center [735, 665] width 23 height 23
click at [817, 555] on icon at bounding box center [817, 665] width 15 height 15
click at [816, 555] on icon at bounding box center [817, 665] width 15 height 15
click at [847, 555] on img at bounding box center [849, 665] width 15 height 15
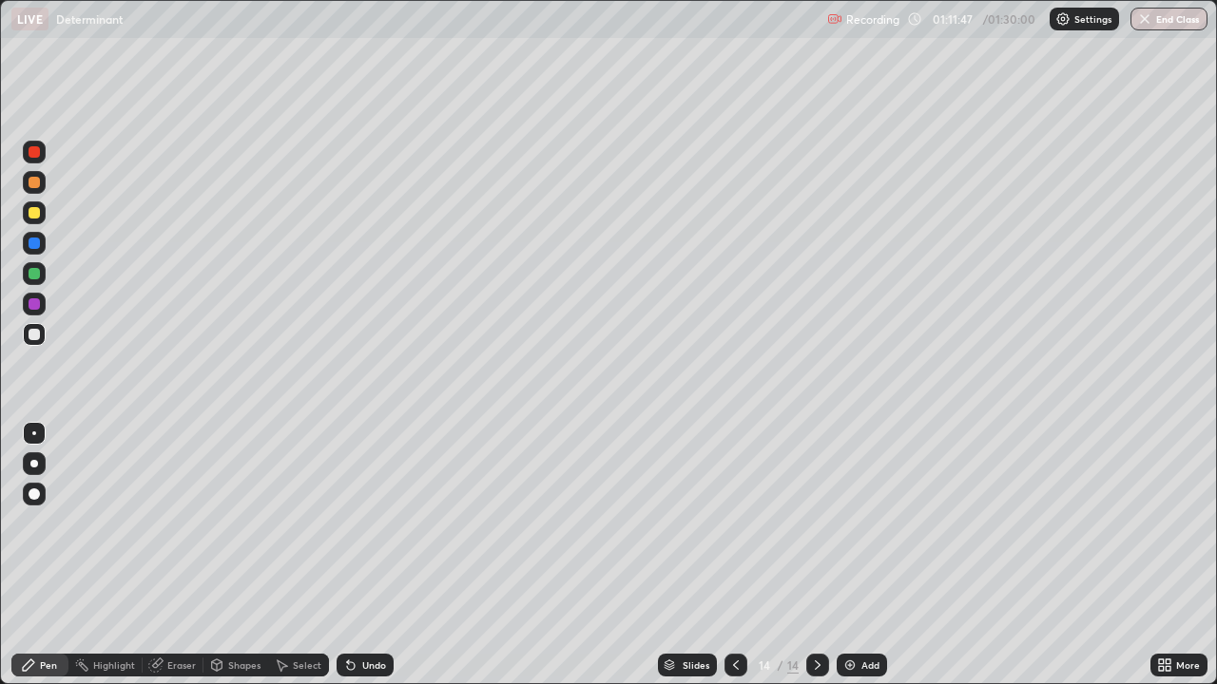
click at [178, 555] on div "Eraser" at bounding box center [173, 665] width 61 height 23
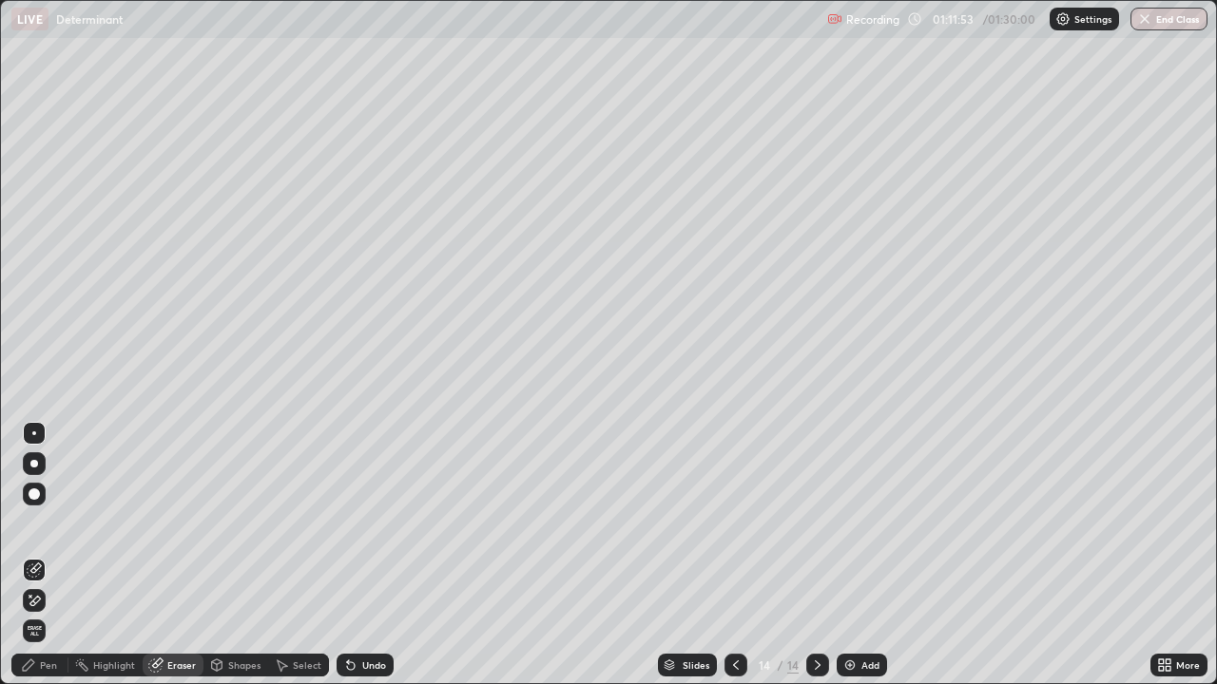
click at [40, 555] on div "Pen" at bounding box center [48, 666] width 17 height 10
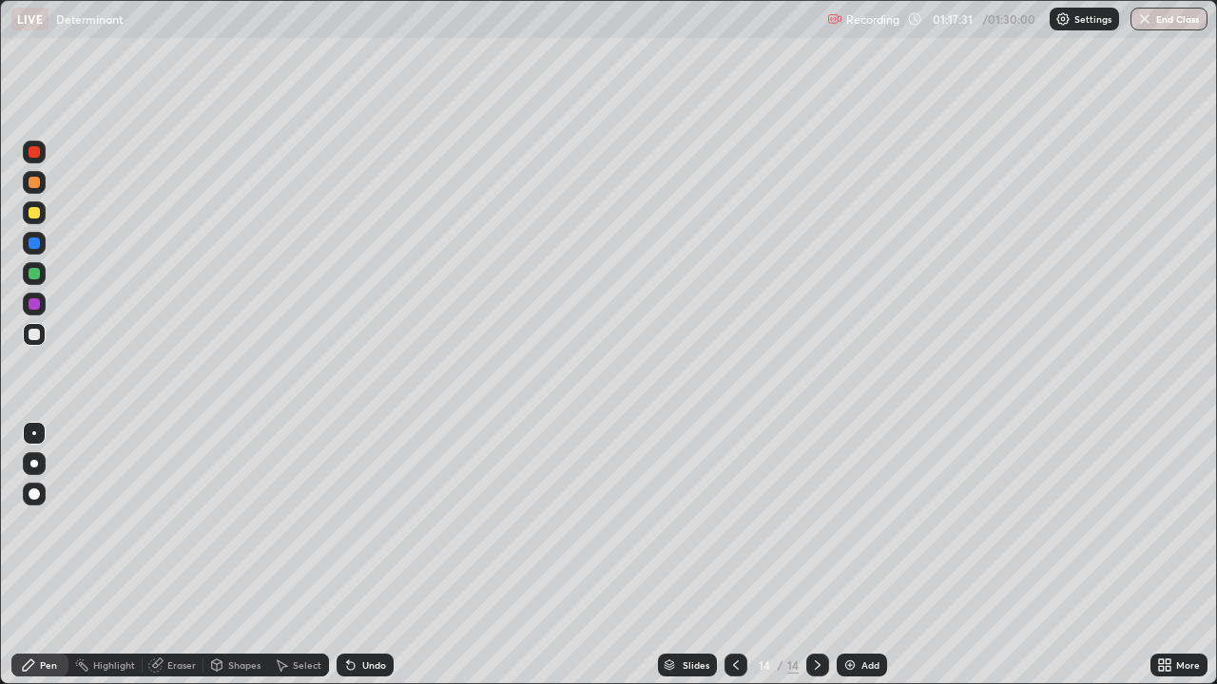
click at [182, 555] on div "Eraser" at bounding box center [181, 666] width 29 height 10
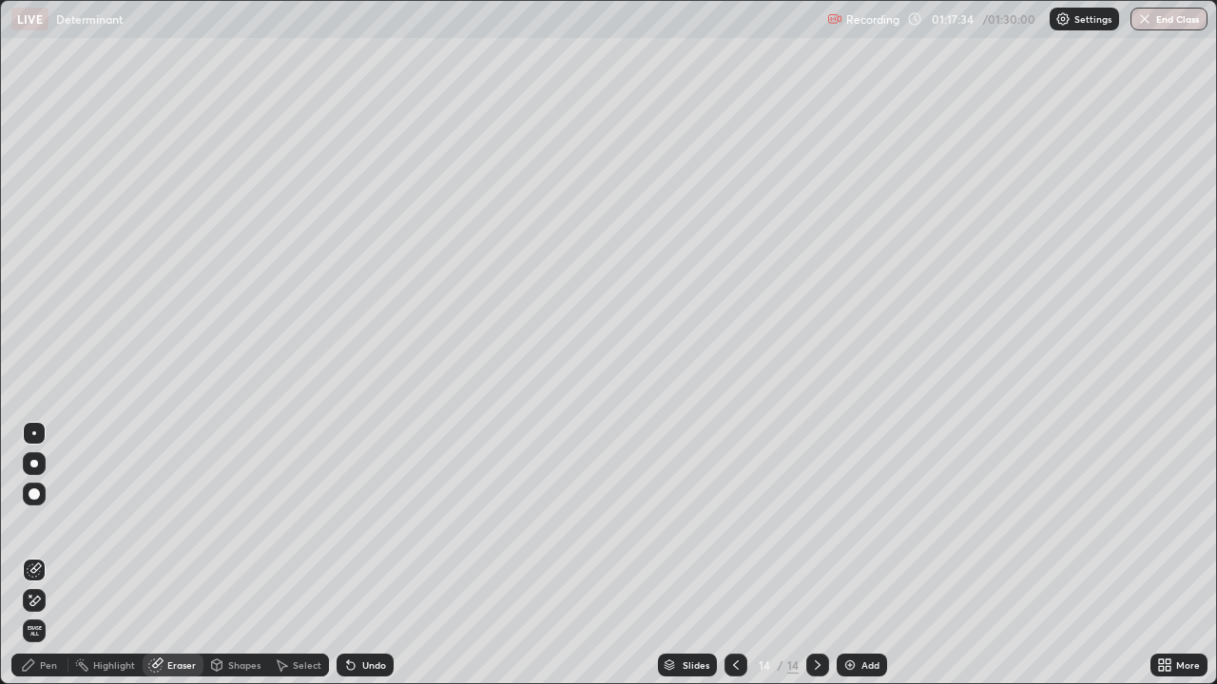
click at [49, 555] on div "Pen" at bounding box center [48, 666] width 17 height 10
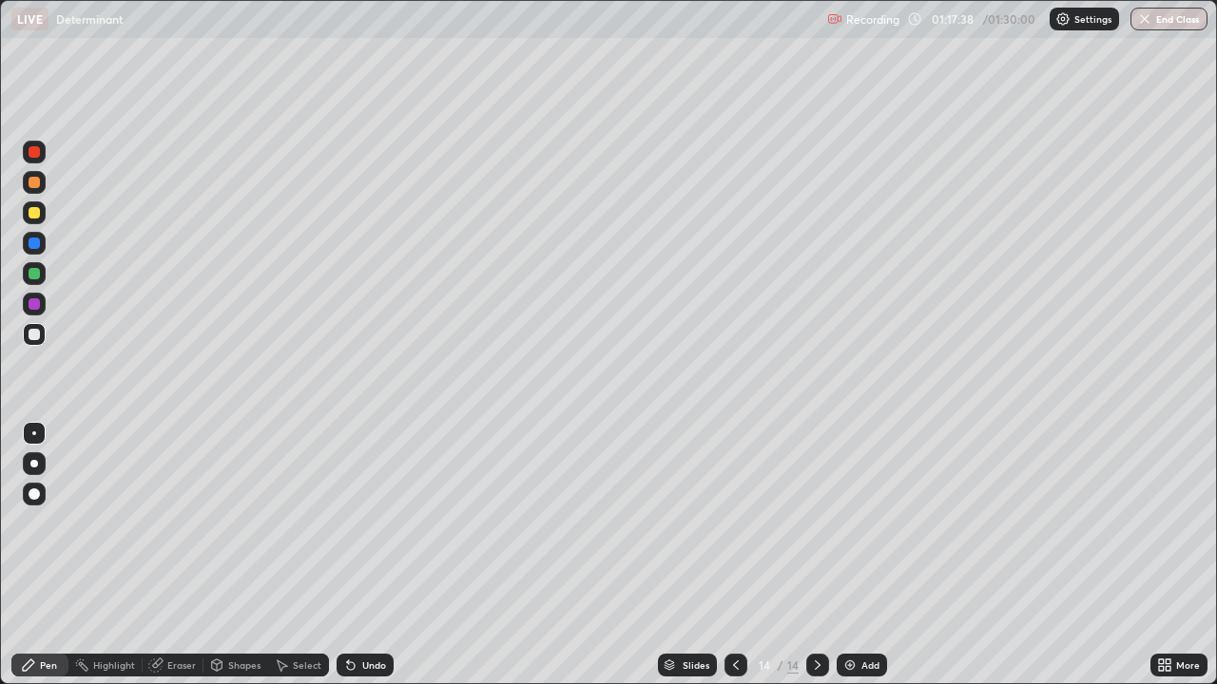
click at [33, 211] on div at bounding box center [34, 212] width 11 height 11
click at [419, 555] on div "Slides 14 / 14 Add" at bounding box center [772, 665] width 757 height 38
click at [426, 555] on div "Slides 14 / 14 Add" at bounding box center [772, 665] width 757 height 38
click at [816, 555] on icon at bounding box center [817, 665] width 15 height 15
click at [846, 555] on img at bounding box center [849, 665] width 15 height 15
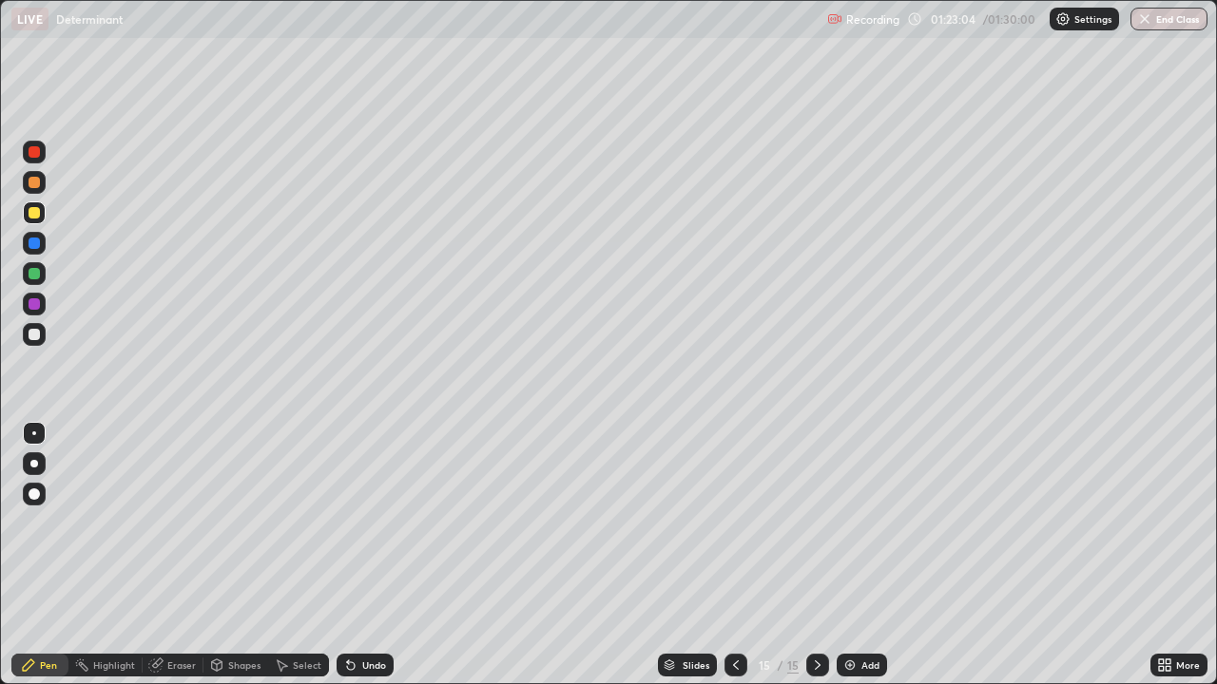
click at [1080, 555] on div "Slides 15 / 15 Add" at bounding box center [772, 665] width 757 height 38
click at [823, 555] on div at bounding box center [817, 665] width 23 height 23
click at [849, 555] on img at bounding box center [849, 665] width 15 height 15
click at [1179, 22] on button "End Class" at bounding box center [1169, 19] width 75 height 23
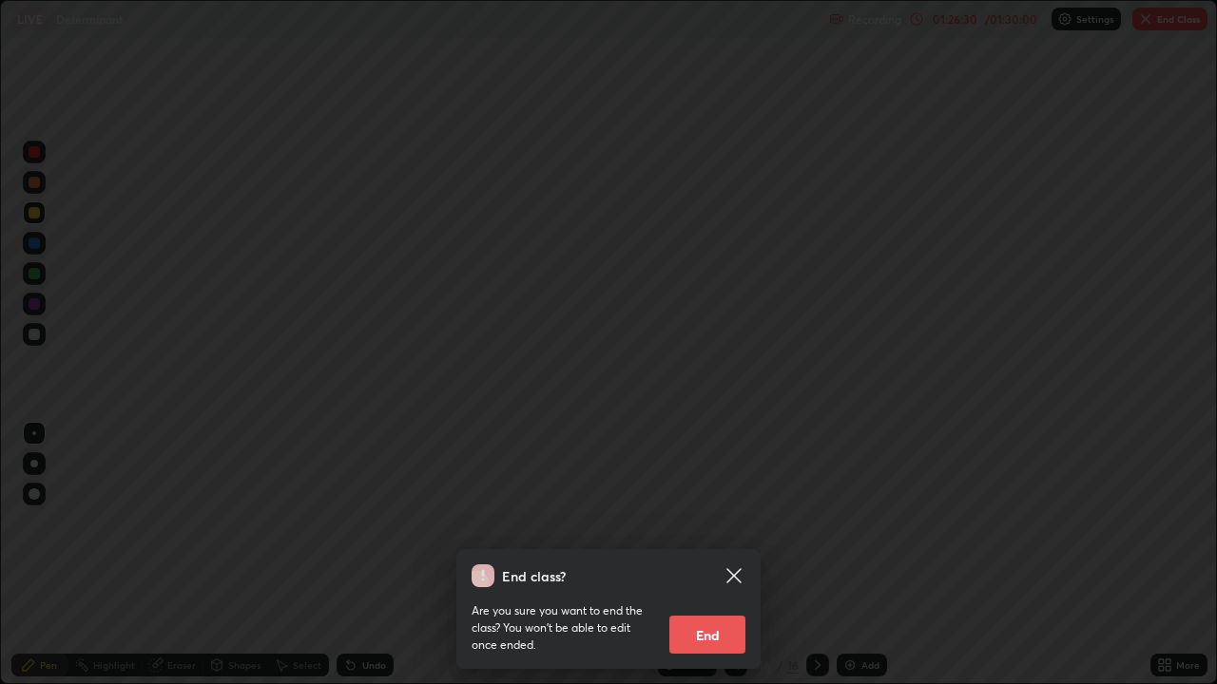
click at [708, 555] on button "End" at bounding box center [707, 635] width 76 height 38
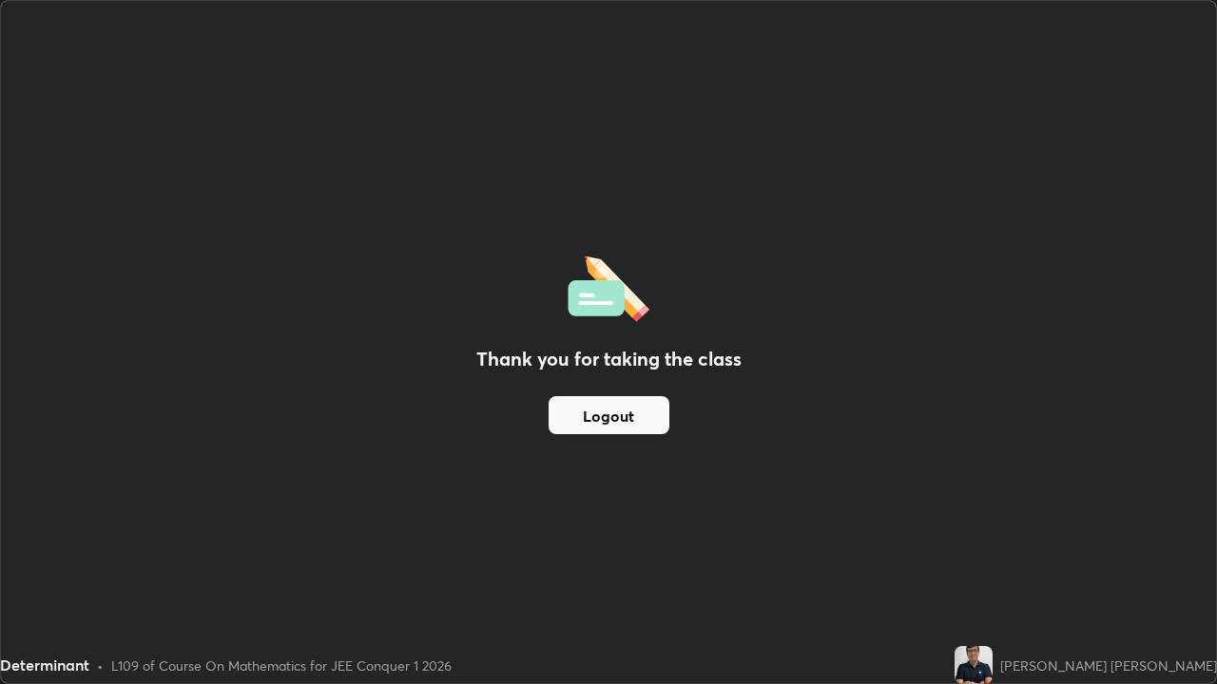
click at [625, 413] on button "Logout" at bounding box center [608, 415] width 121 height 38
